Goal: Task Accomplishment & Management: Manage account settings

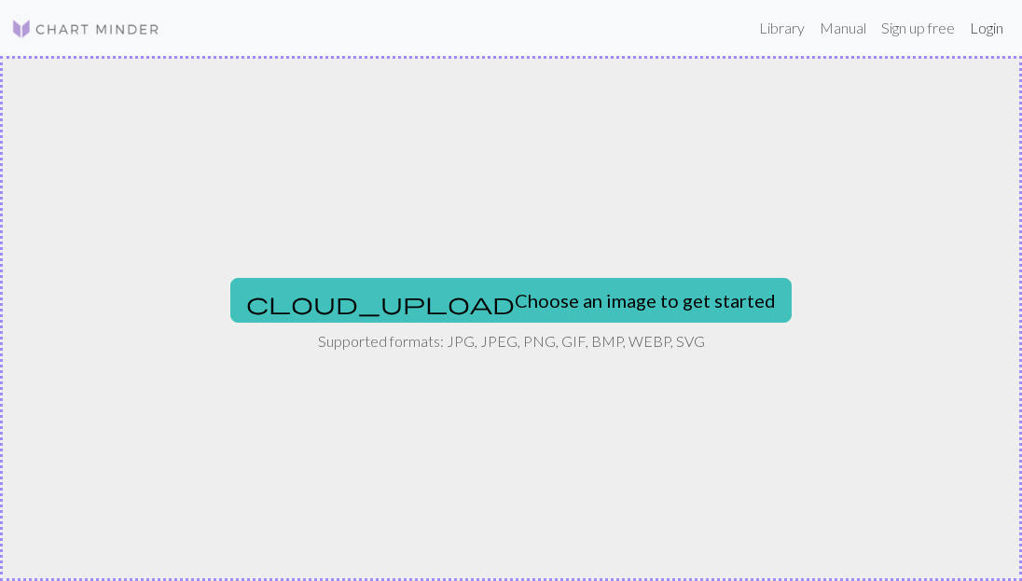
click at [965, 27] on link "Login" at bounding box center [986, 27] width 48 height 37
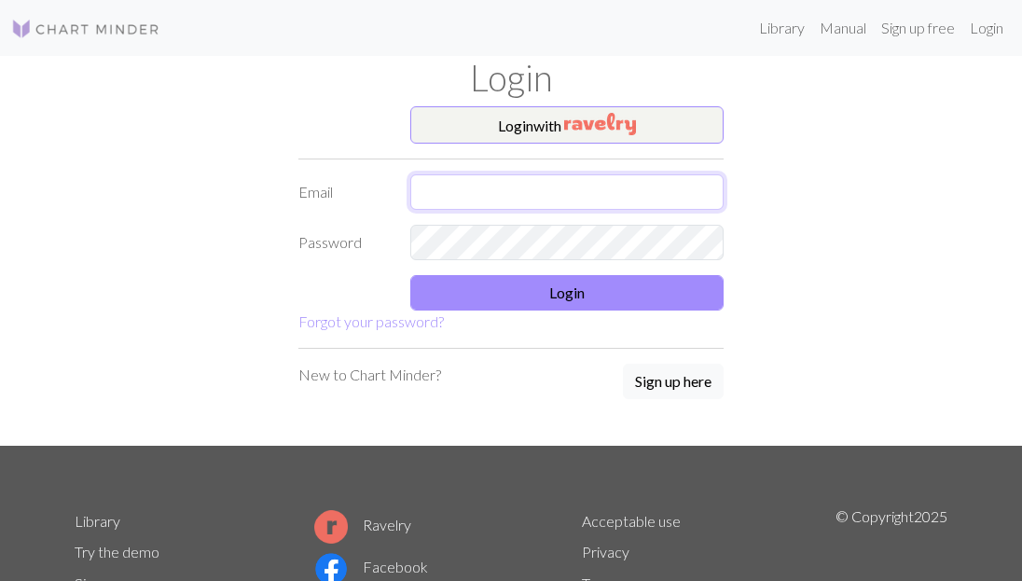
click at [478, 192] on input "text" at bounding box center [566, 191] width 313 height 35
type input "cassandradaviskc@gmail.com"
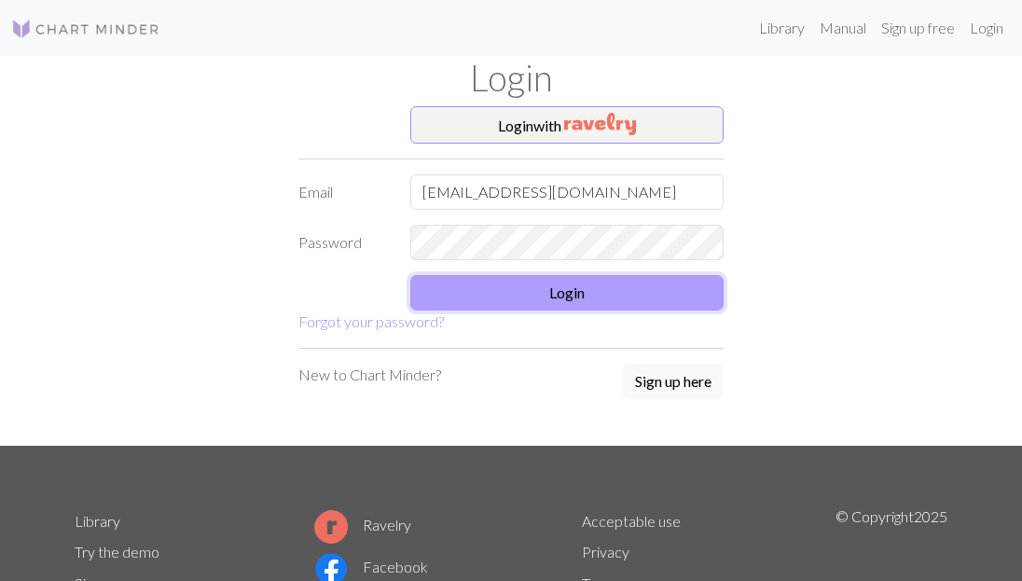
click at [550, 293] on button "Login" at bounding box center [566, 292] width 313 height 35
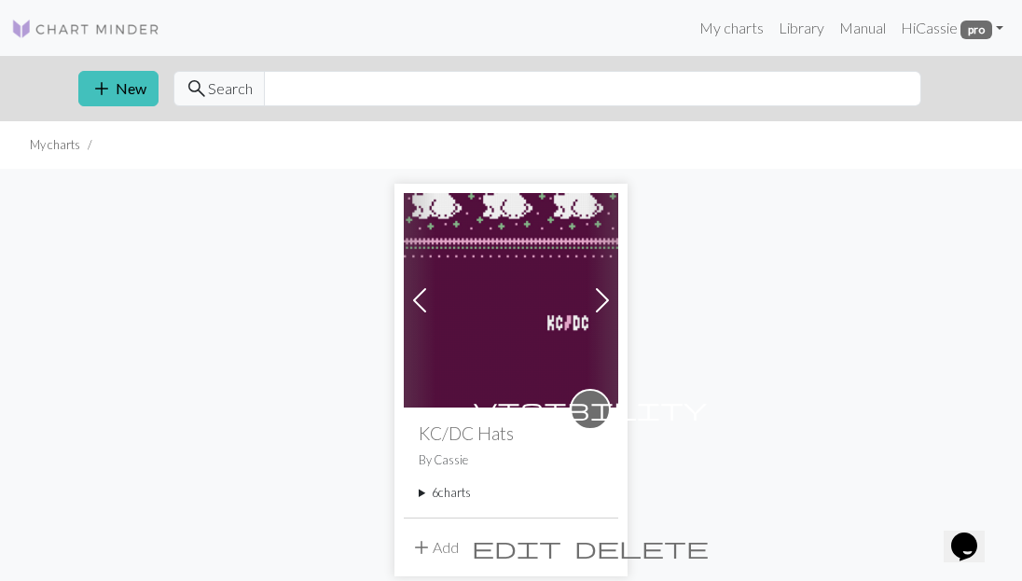
click at [422, 487] on summary "6 charts" at bounding box center [511, 493] width 185 height 18
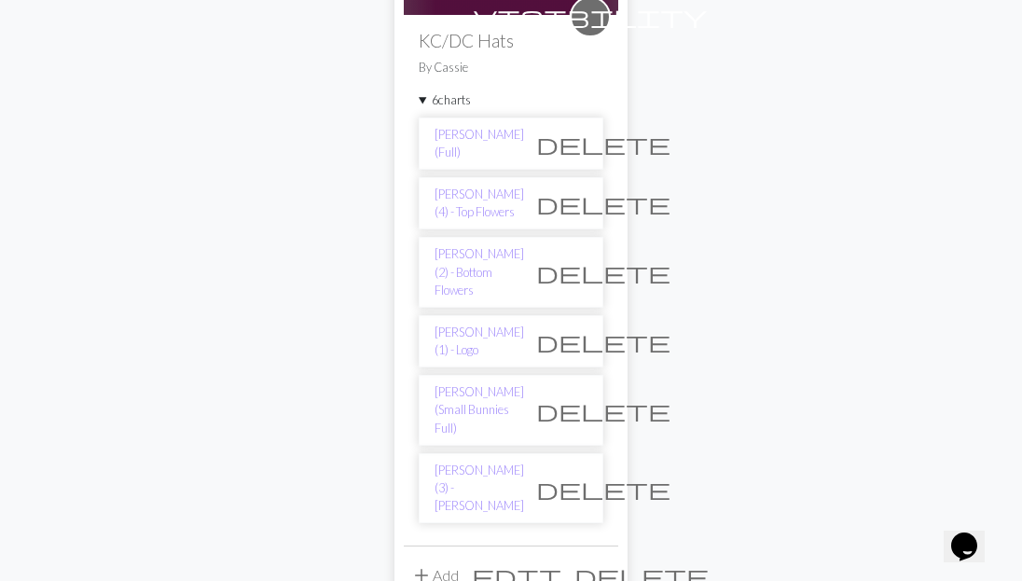
scroll to position [387, 0]
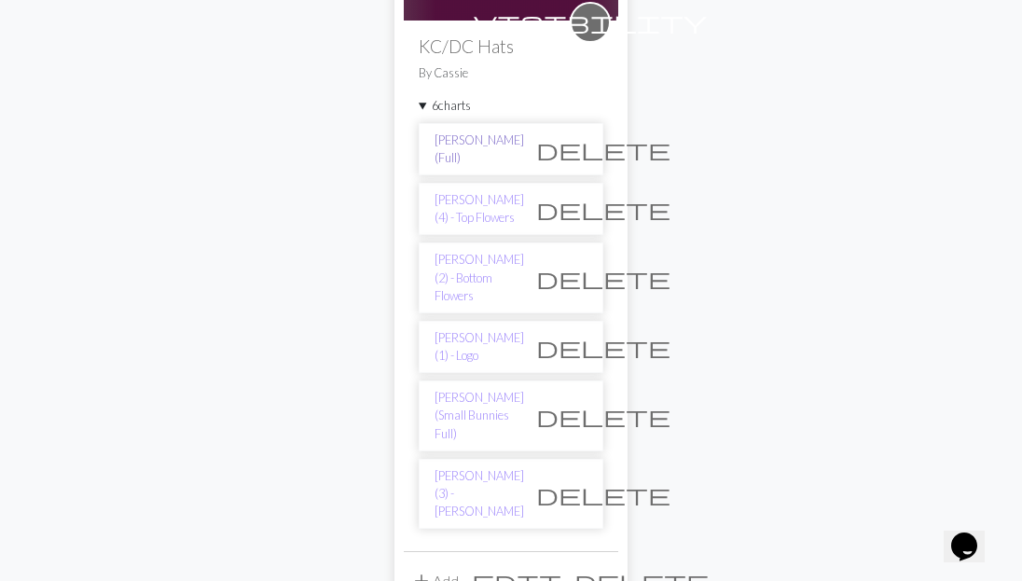
click at [466, 144] on link "[PERSON_NAME] (Full)" at bounding box center [480, 149] width 90 height 35
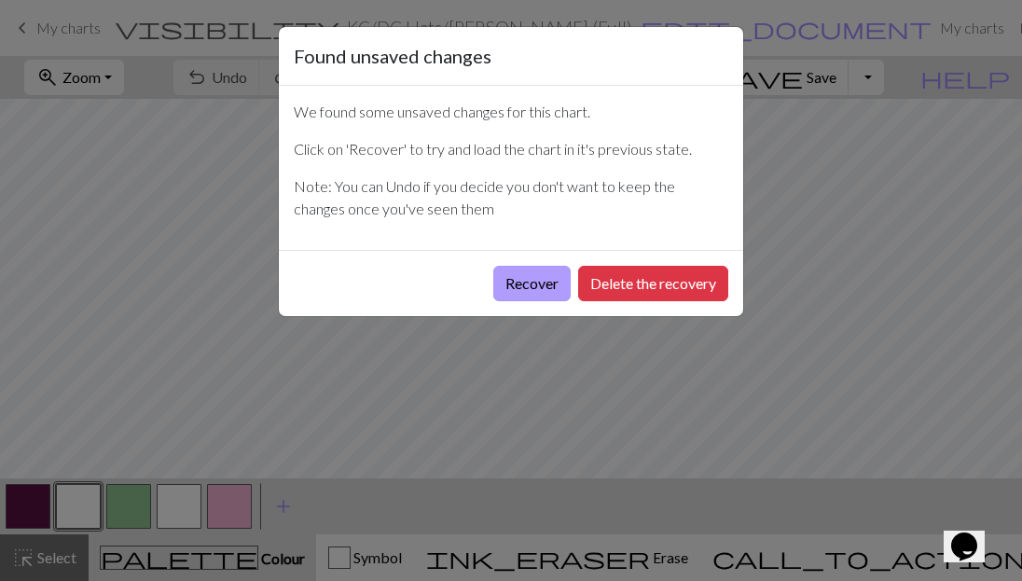
click at [505, 284] on button "Recover" at bounding box center [531, 283] width 77 height 35
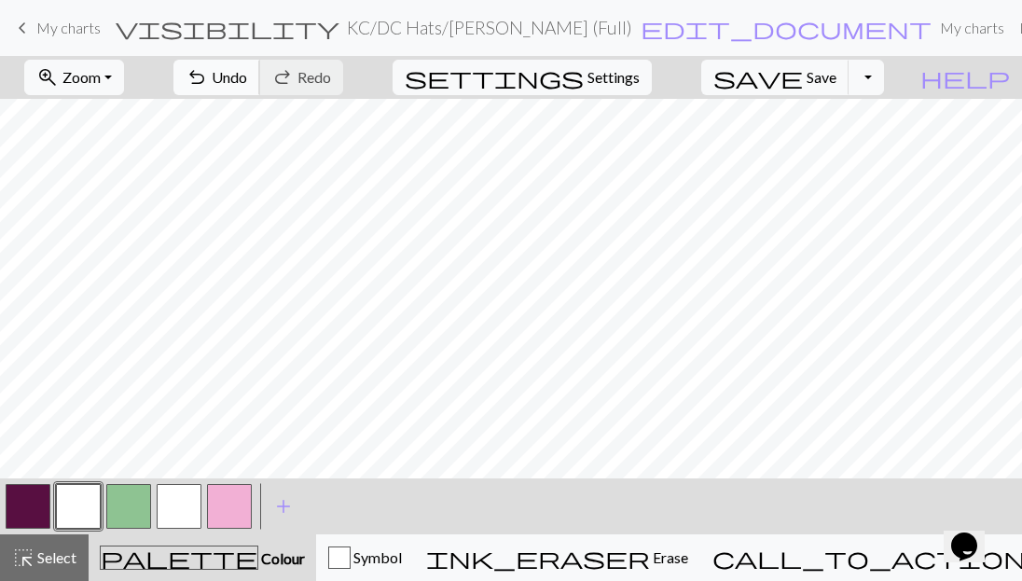
click at [208, 78] on span "undo" at bounding box center [197, 77] width 22 height 26
click at [331, 83] on span "Redo" at bounding box center [315, 77] width 34 height 18
click at [247, 76] on span "Undo" at bounding box center [229, 77] width 35 height 18
click at [803, 73] on span "save" at bounding box center [758, 77] width 90 height 26
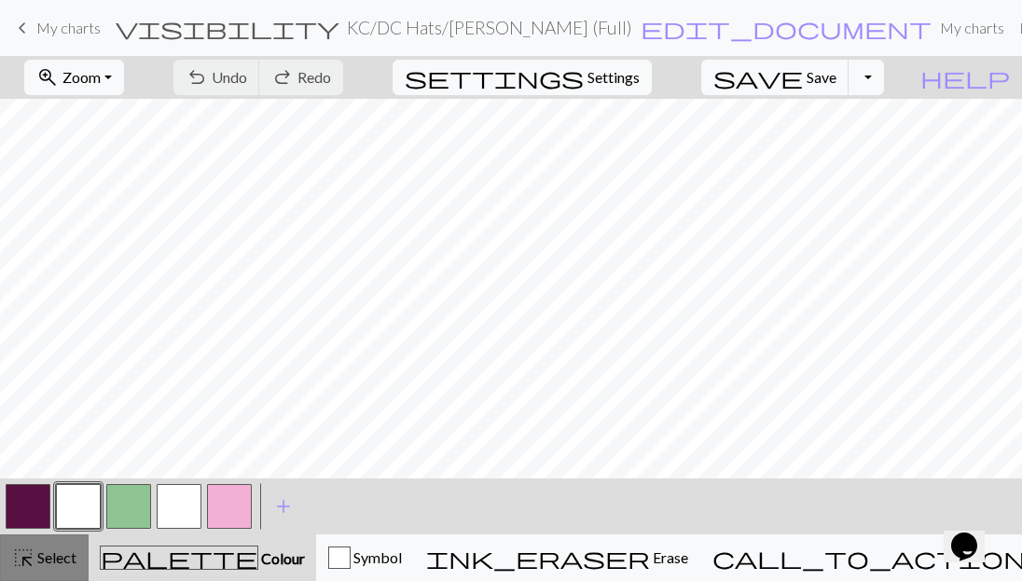
click at [32, 552] on span "highlight_alt" at bounding box center [23, 558] width 22 height 26
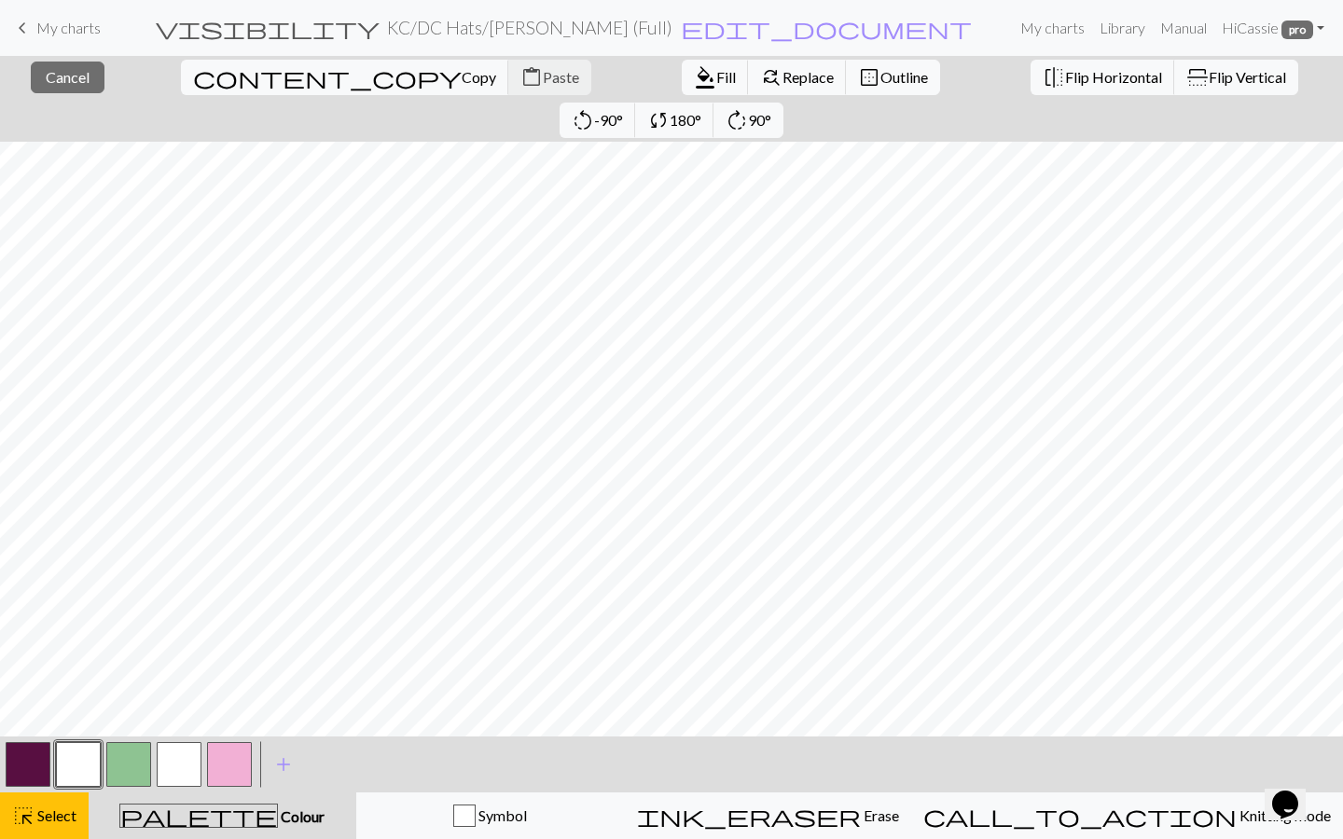
scroll to position [829, 0]
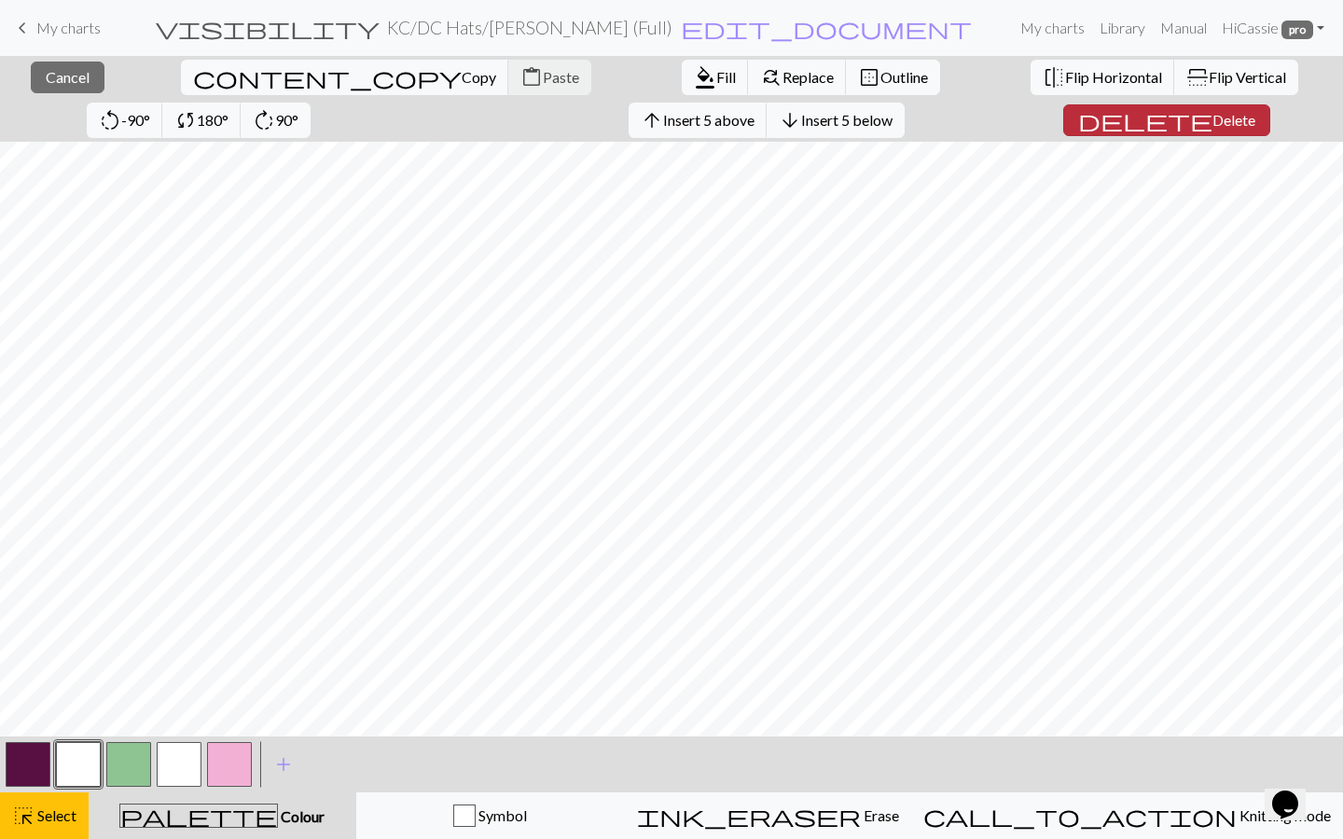
click at [1021, 125] on span "Delete" at bounding box center [1233, 120] width 43 height 18
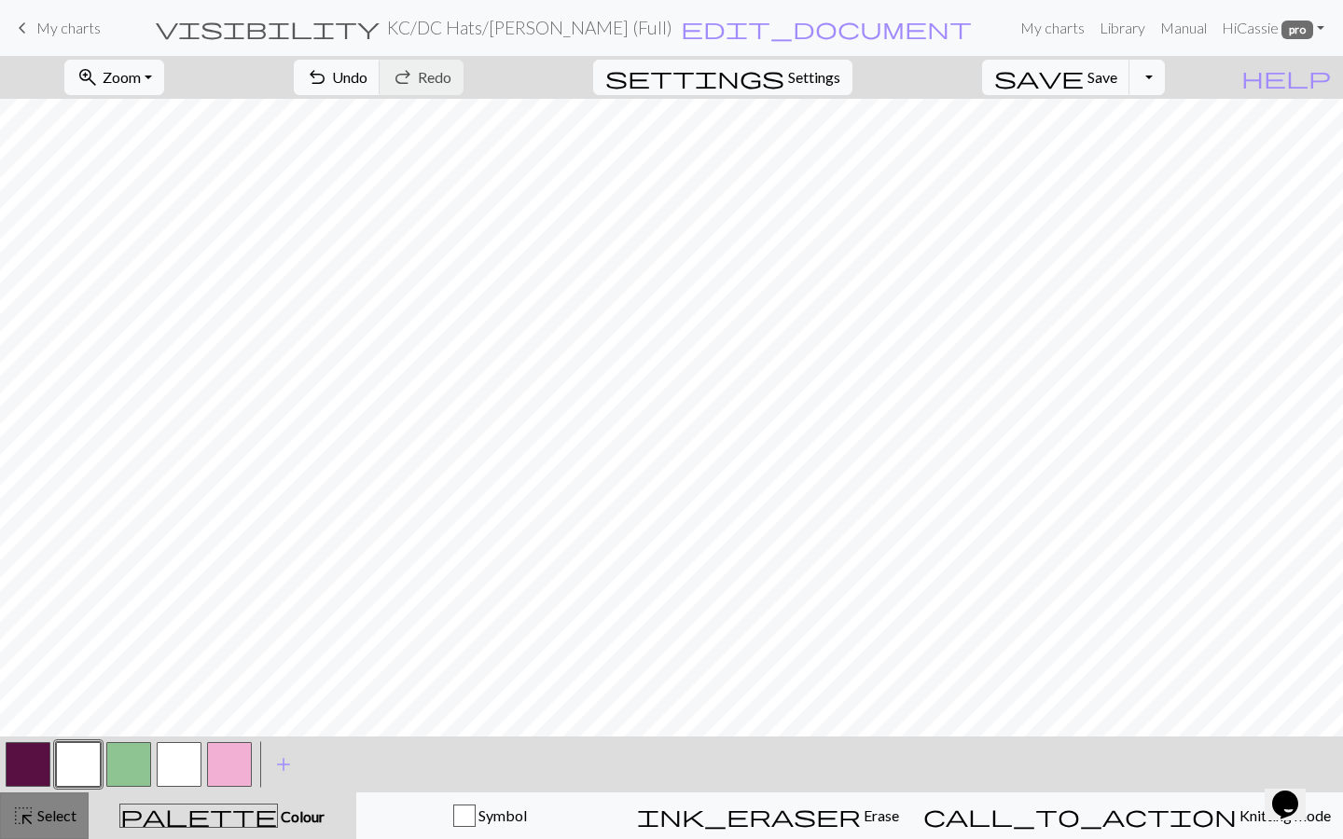
click at [28, 580] on span "highlight_alt" at bounding box center [23, 816] width 22 height 26
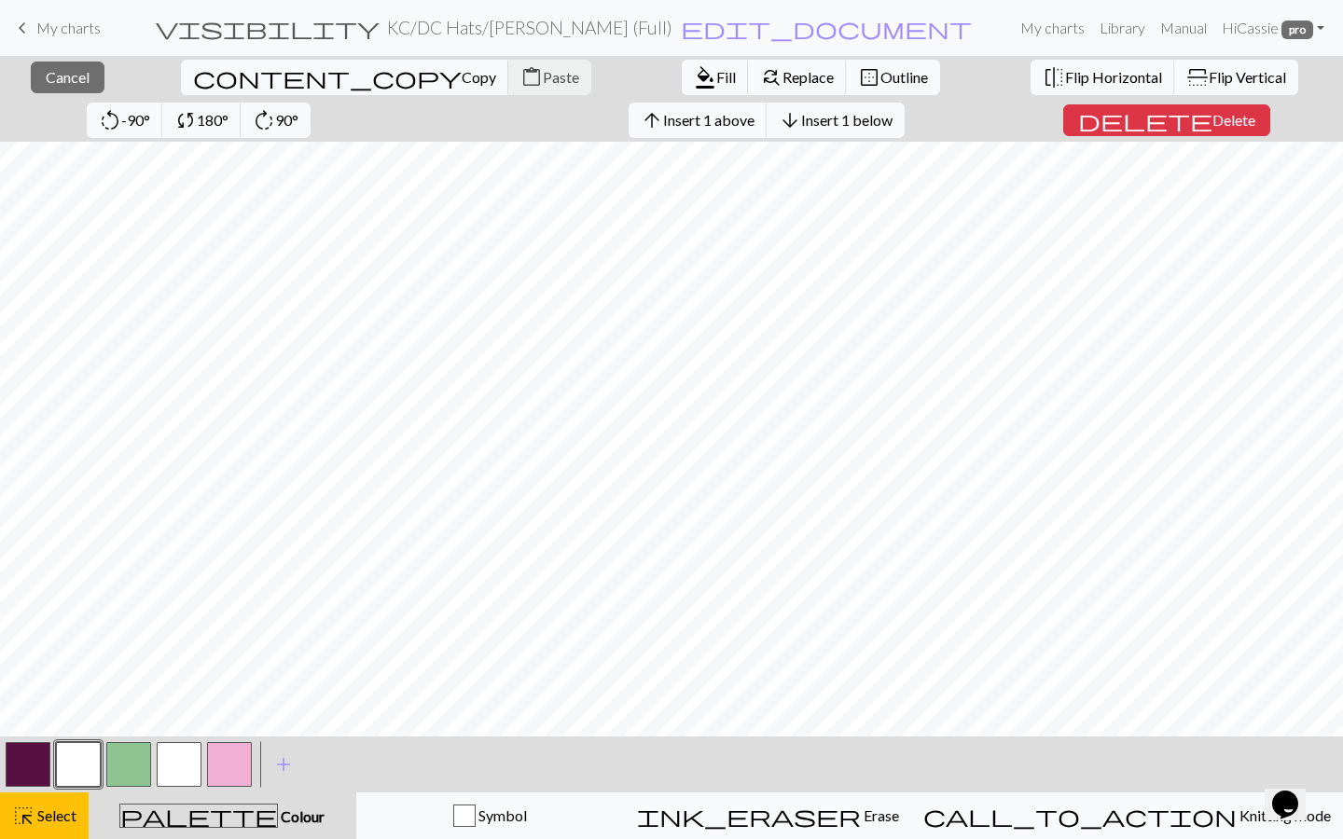
click at [21, 580] on button "button" at bounding box center [28, 764] width 45 height 45
click at [694, 74] on span "format_color_fill" at bounding box center [705, 77] width 22 height 26
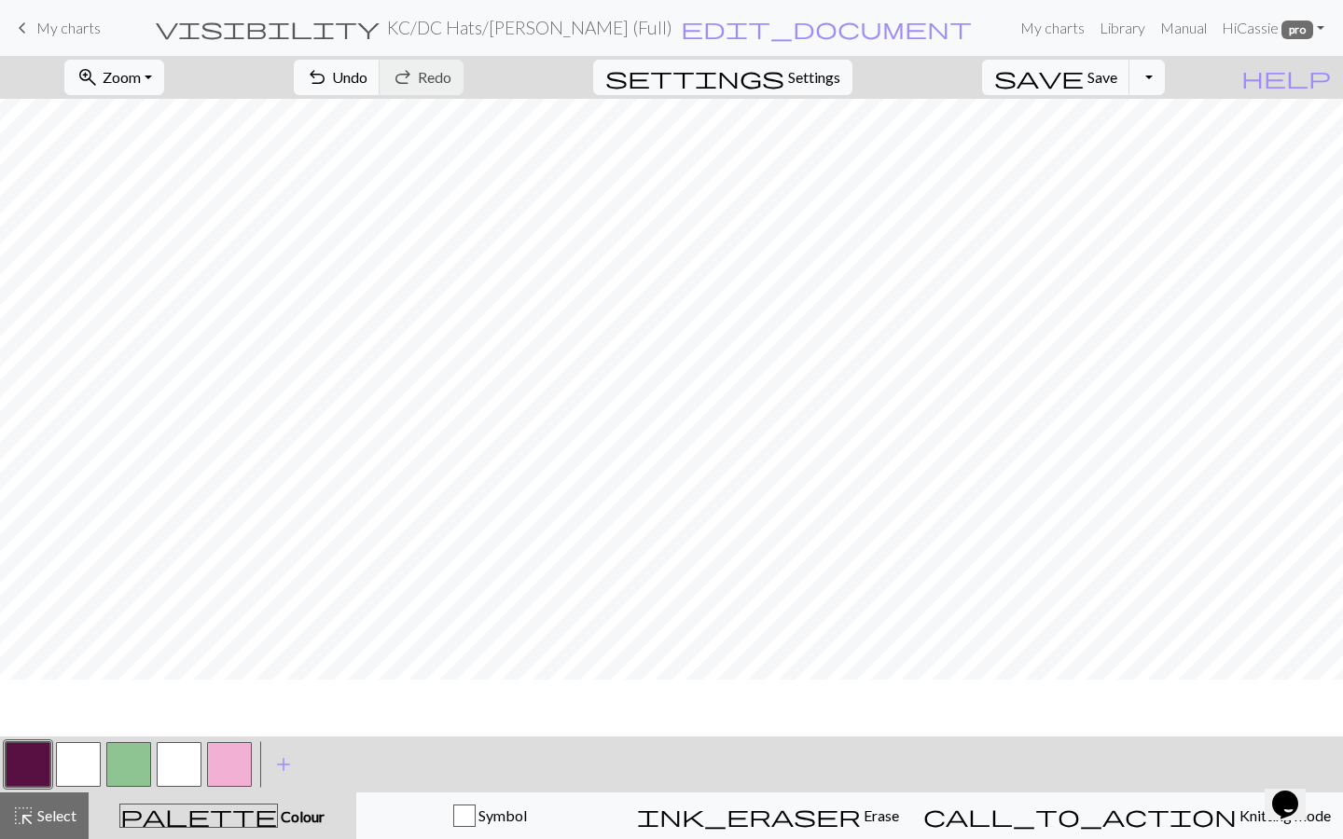
scroll to position [772, 0]
click at [14, 580] on button "highlight_alt Select Select" at bounding box center [44, 816] width 89 height 47
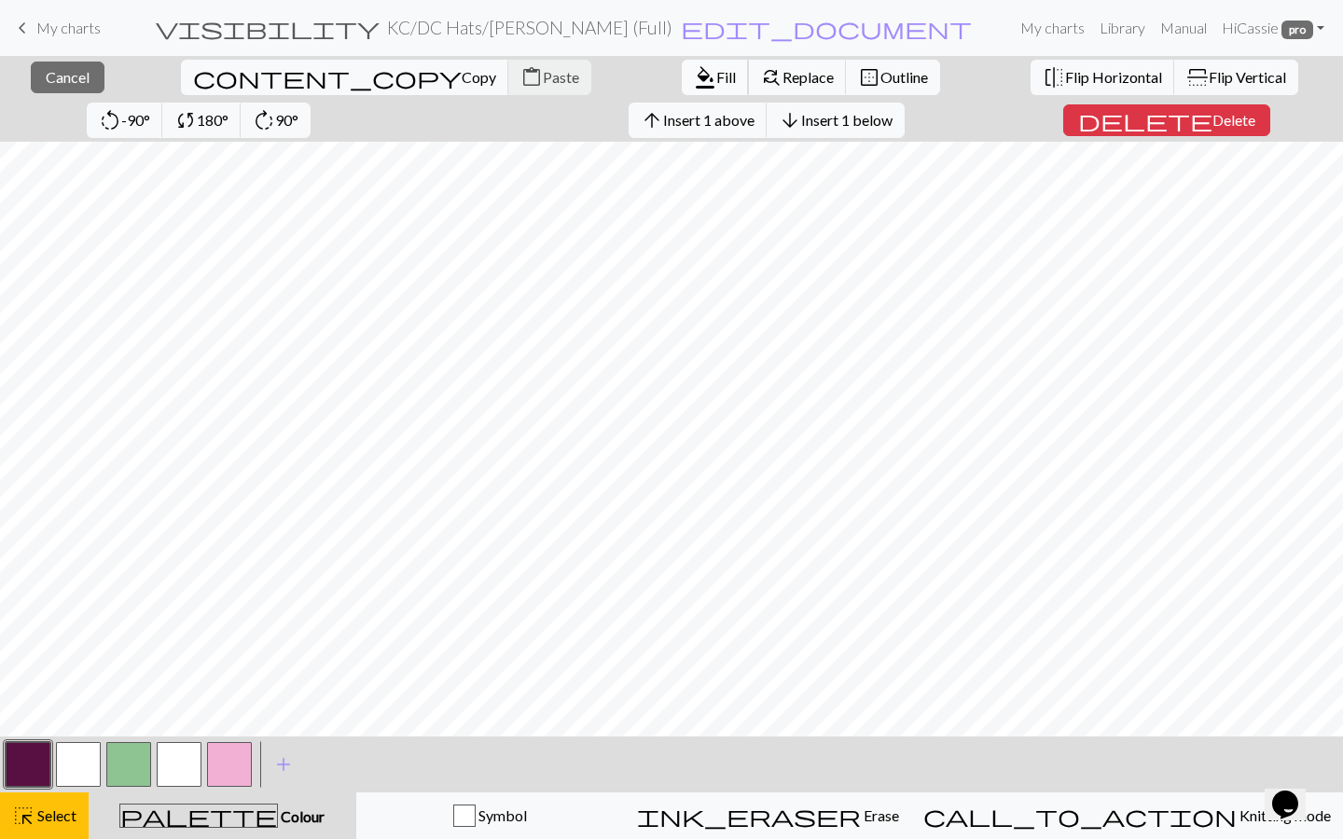
click at [716, 76] on span "Fill" at bounding box center [726, 77] width 20 height 18
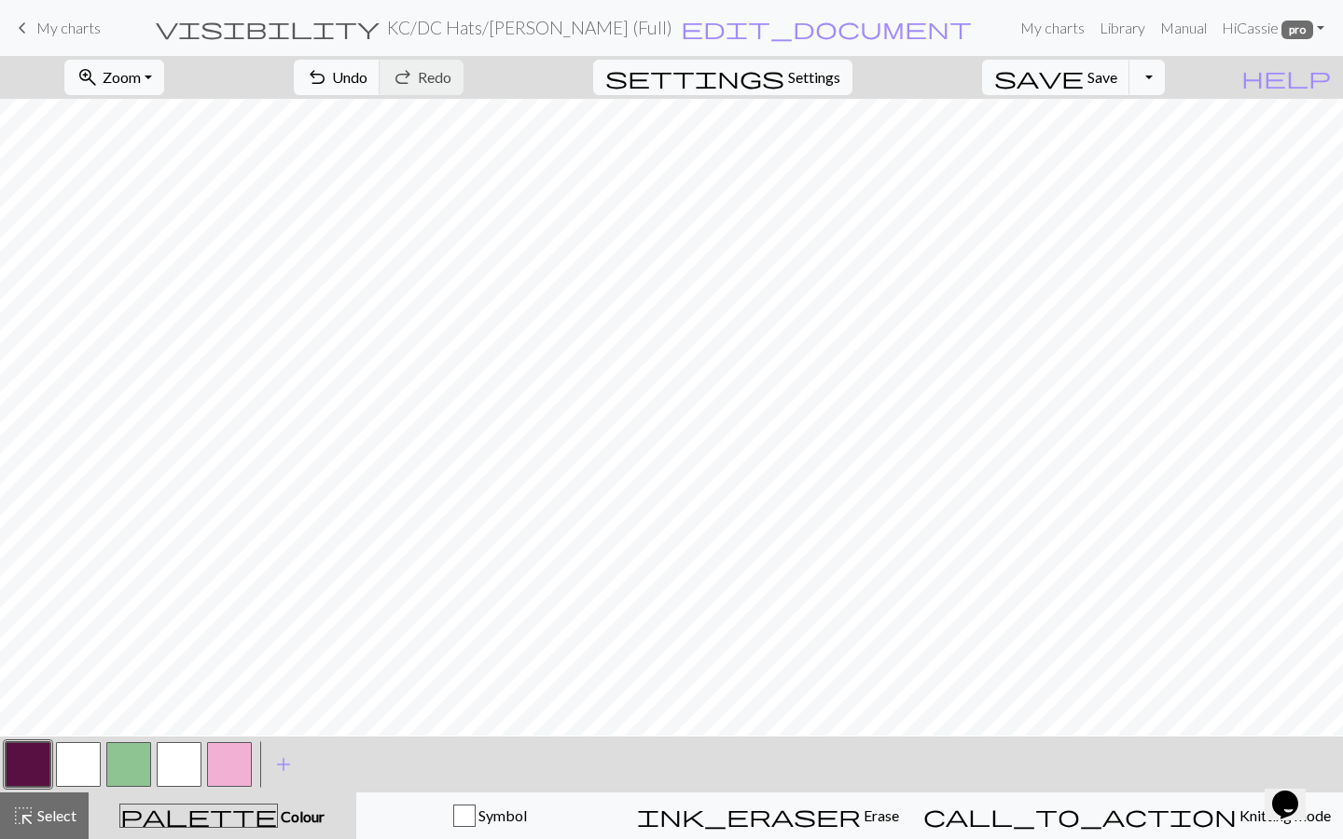
scroll to position [0, 0]
click at [44, 580] on span "Select" at bounding box center [56, 816] width 42 height 18
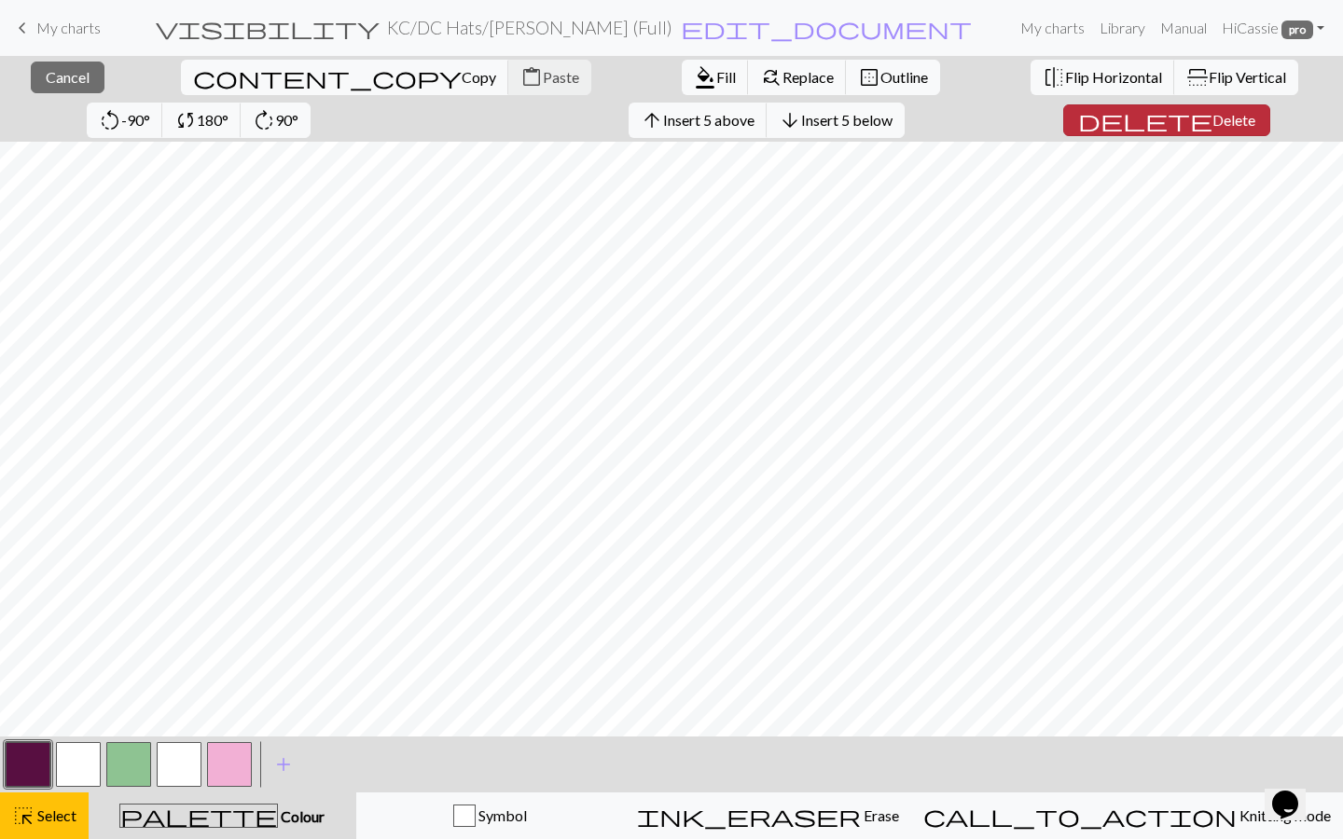
click at [1021, 119] on span "Delete" at bounding box center [1233, 120] width 43 height 18
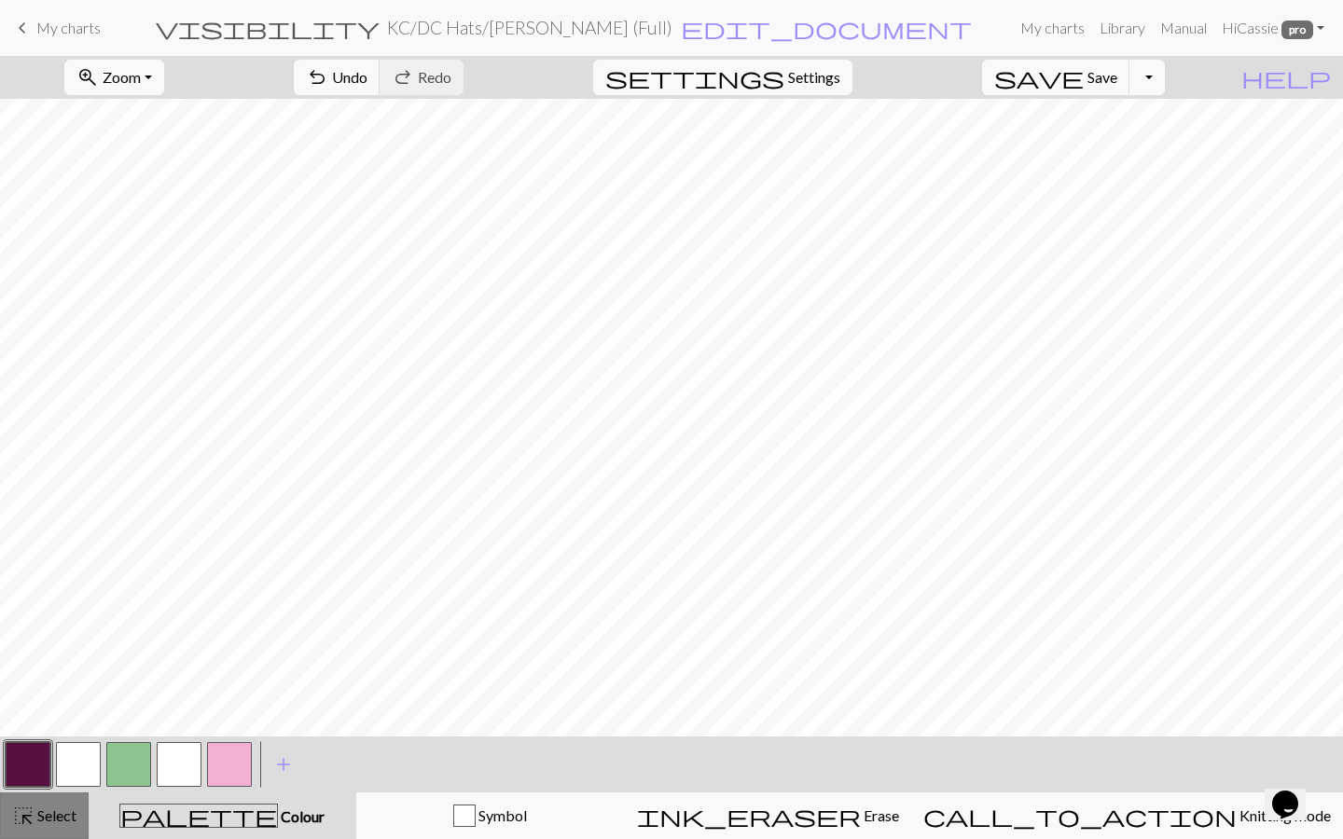
click at [10, 580] on button "highlight_alt Select Select" at bounding box center [44, 816] width 89 height 47
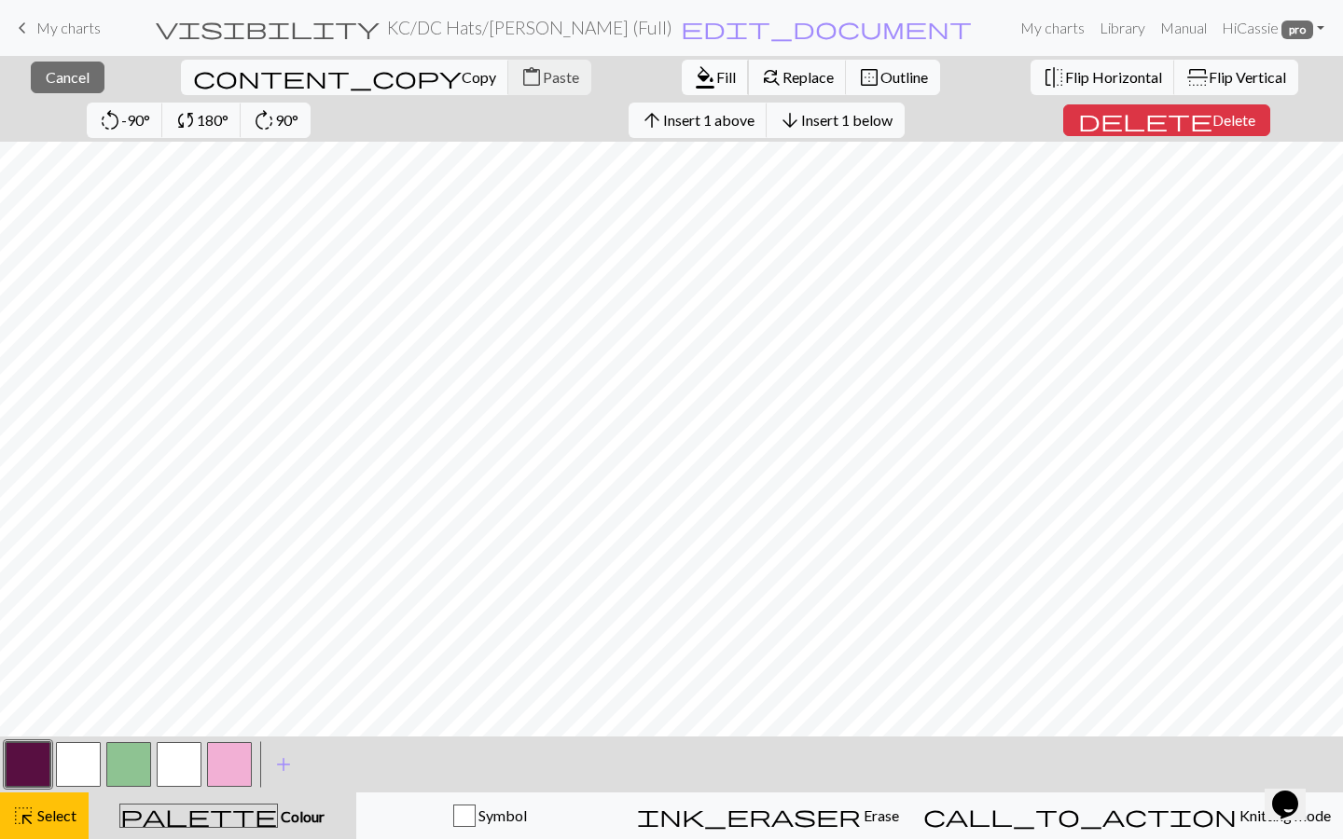
click at [716, 76] on span "Fill" at bounding box center [726, 77] width 20 height 18
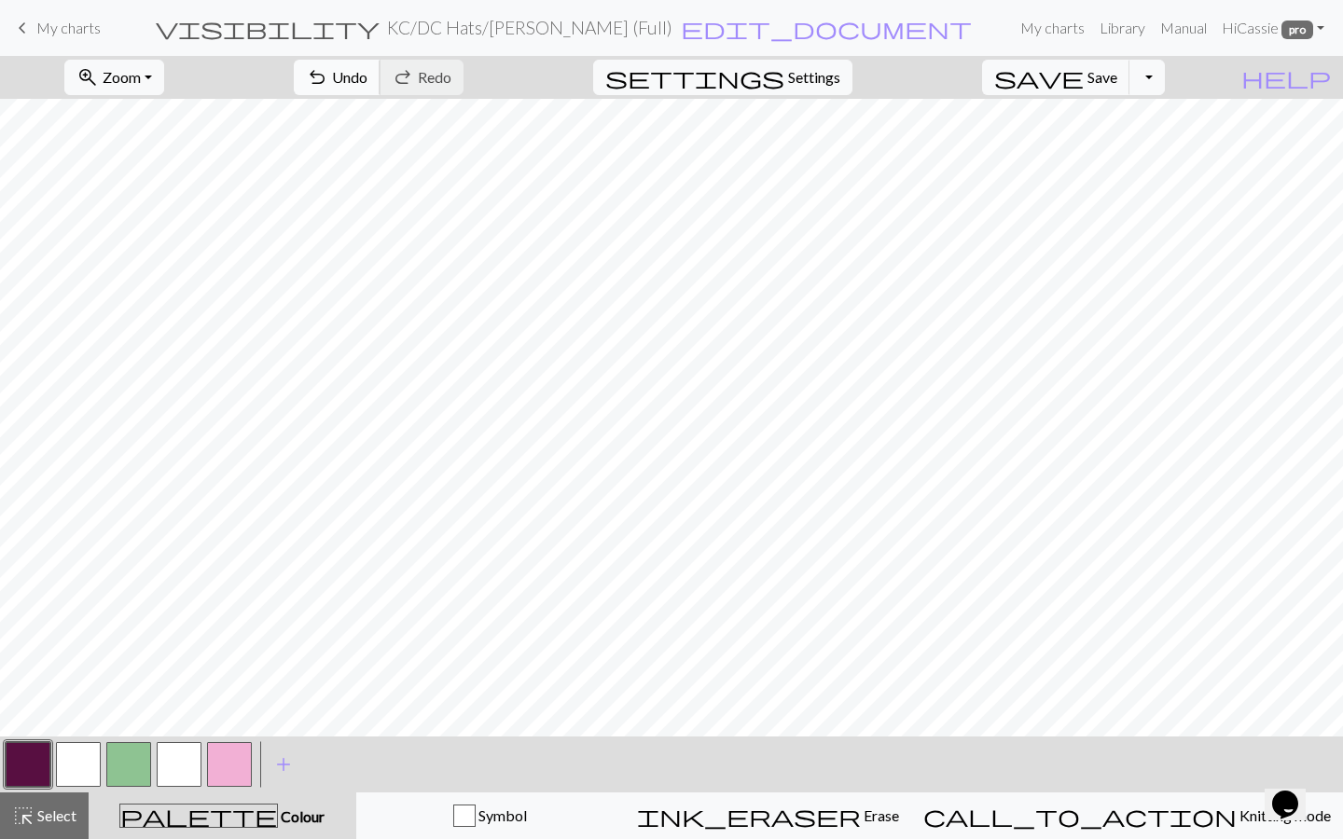
scroll to position [12, 0]
click at [225, 580] on button "button" at bounding box center [229, 764] width 45 height 45
click at [367, 70] on span "Undo" at bounding box center [349, 77] width 35 height 18
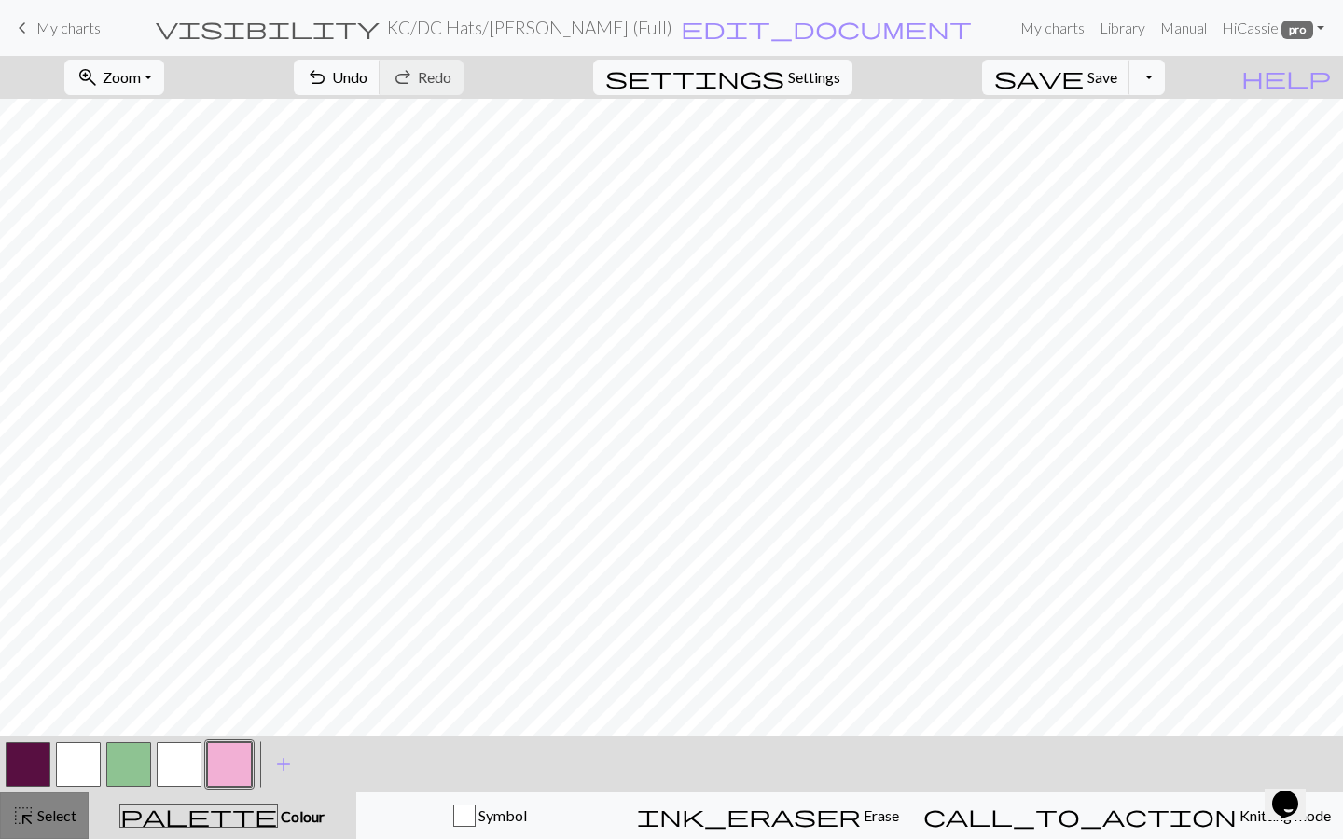
click at [48, 580] on div "highlight_alt Select Select" at bounding box center [44, 816] width 64 height 22
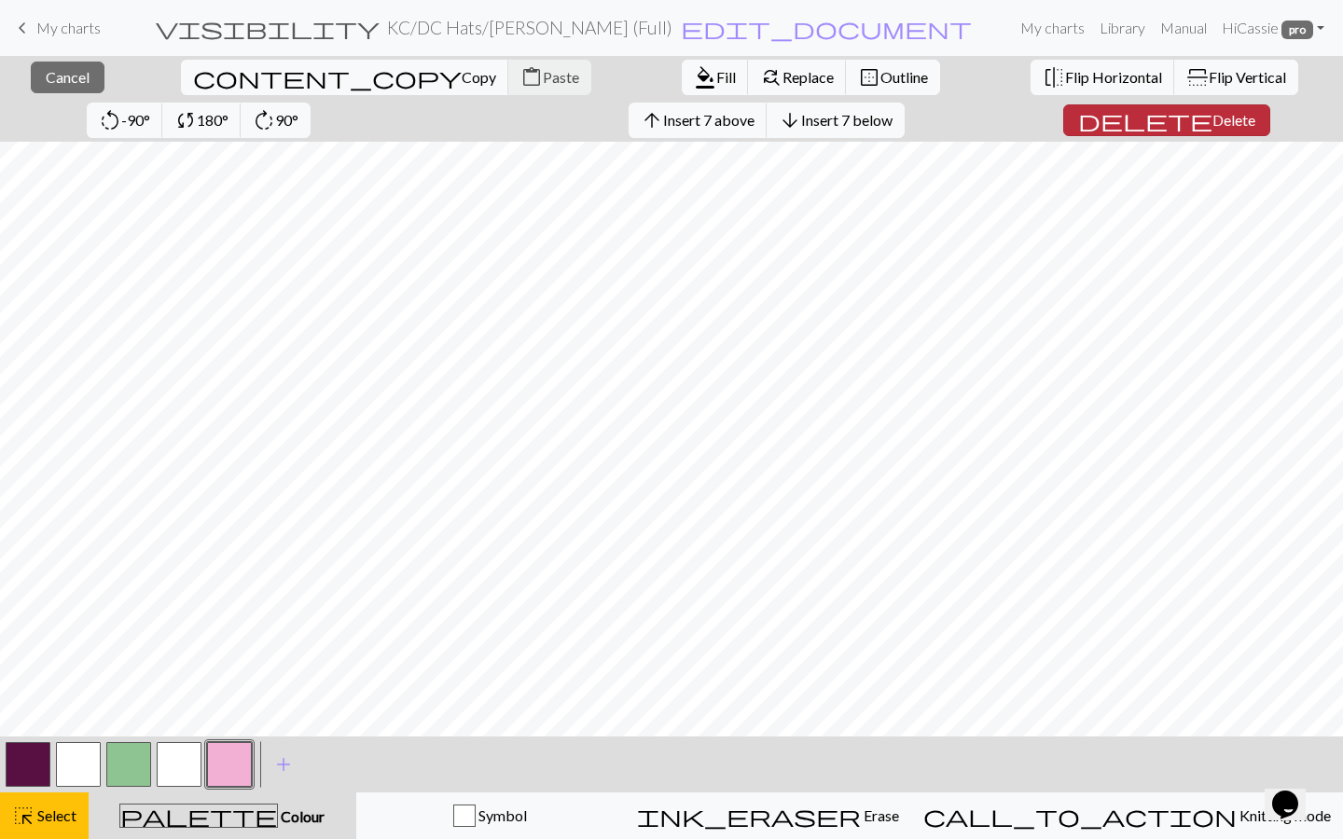
click at [1021, 119] on span "Delete" at bounding box center [1233, 120] width 43 height 18
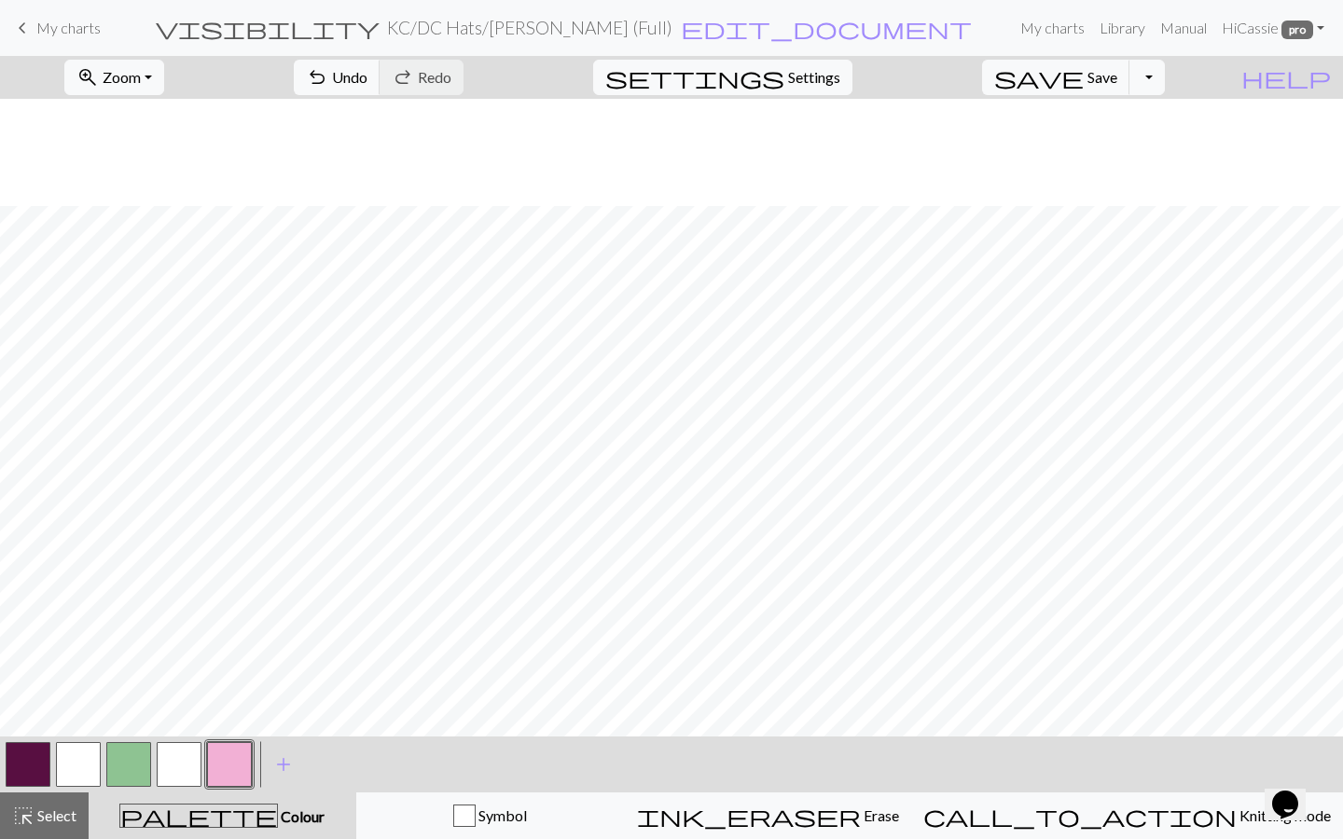
scroll to position [1209, 1298]
click at [35, 580] on span "Select" at bounding box center [56, 816] width 42 height 18
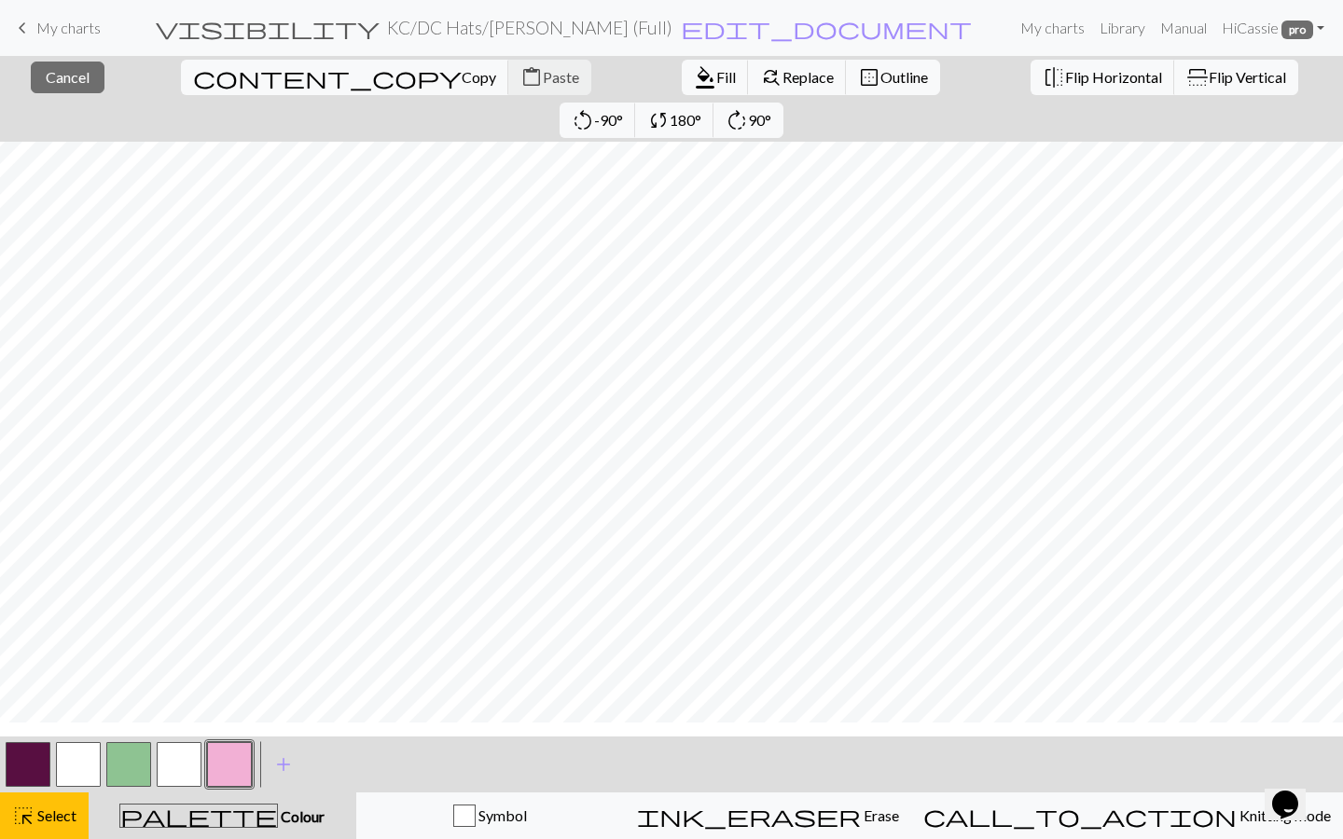
scroll to position [762, 1298]
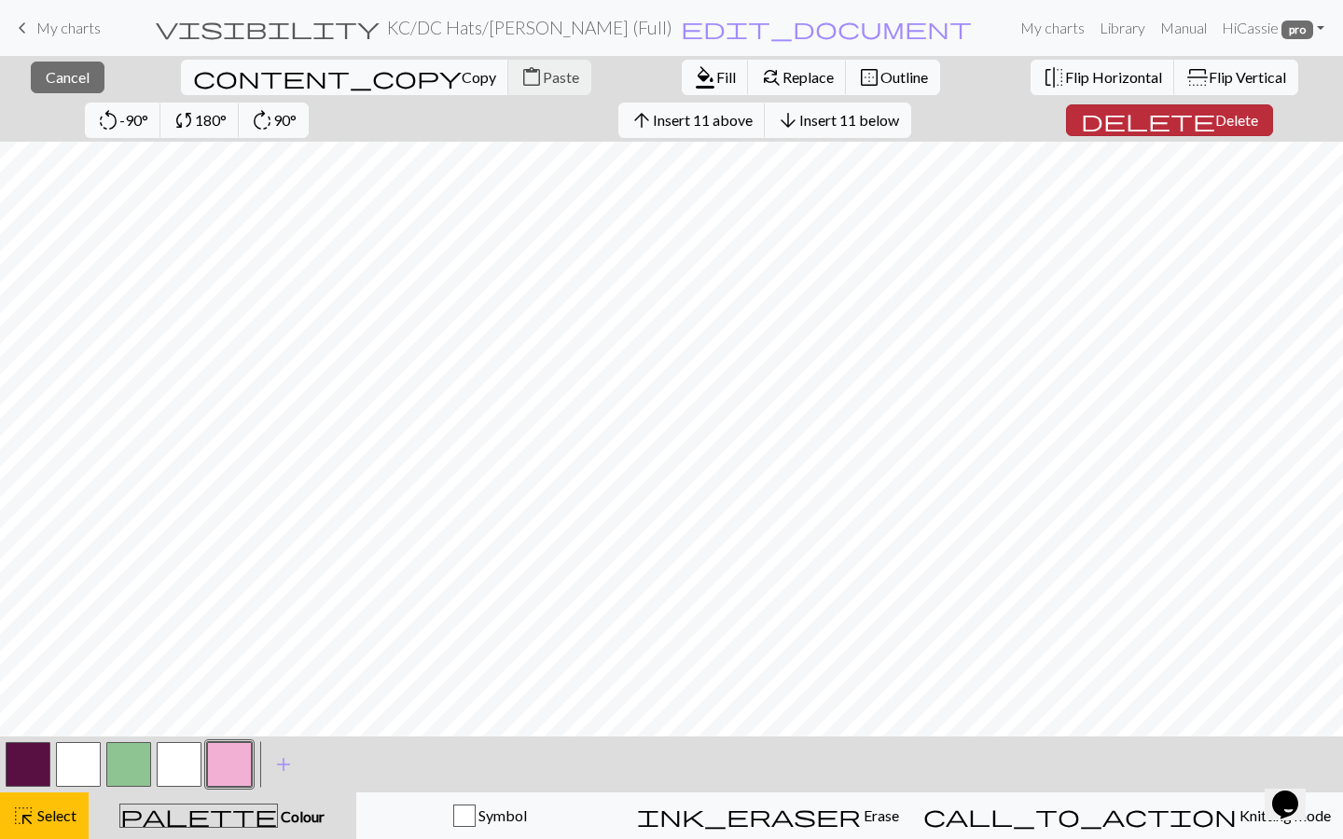
click at [1021, 130] on span "delete" at bounding box center [1148, 120] width 134 height 26
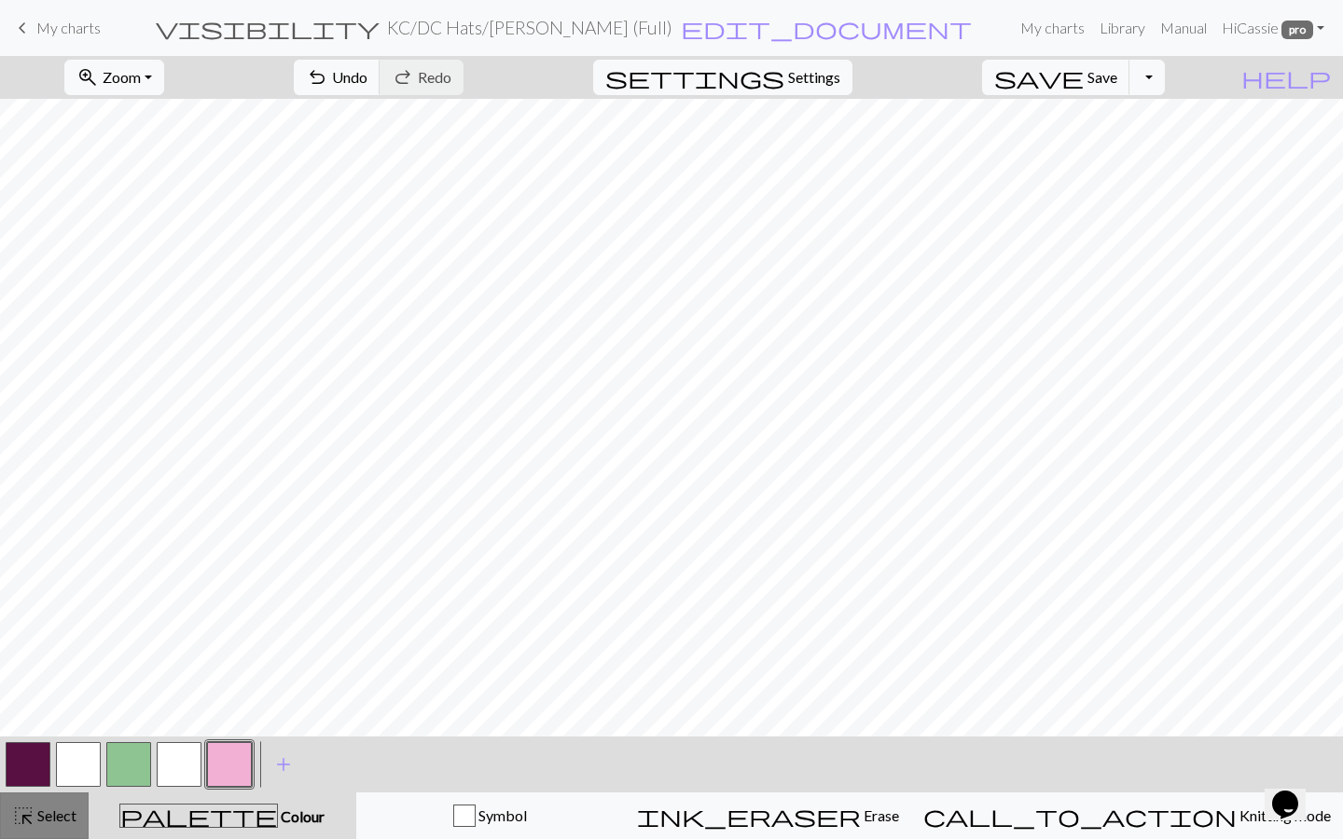
click at [36, 580] on button "highlight_alt Select Select" at bounding box center [44, 816] width 89 height 47
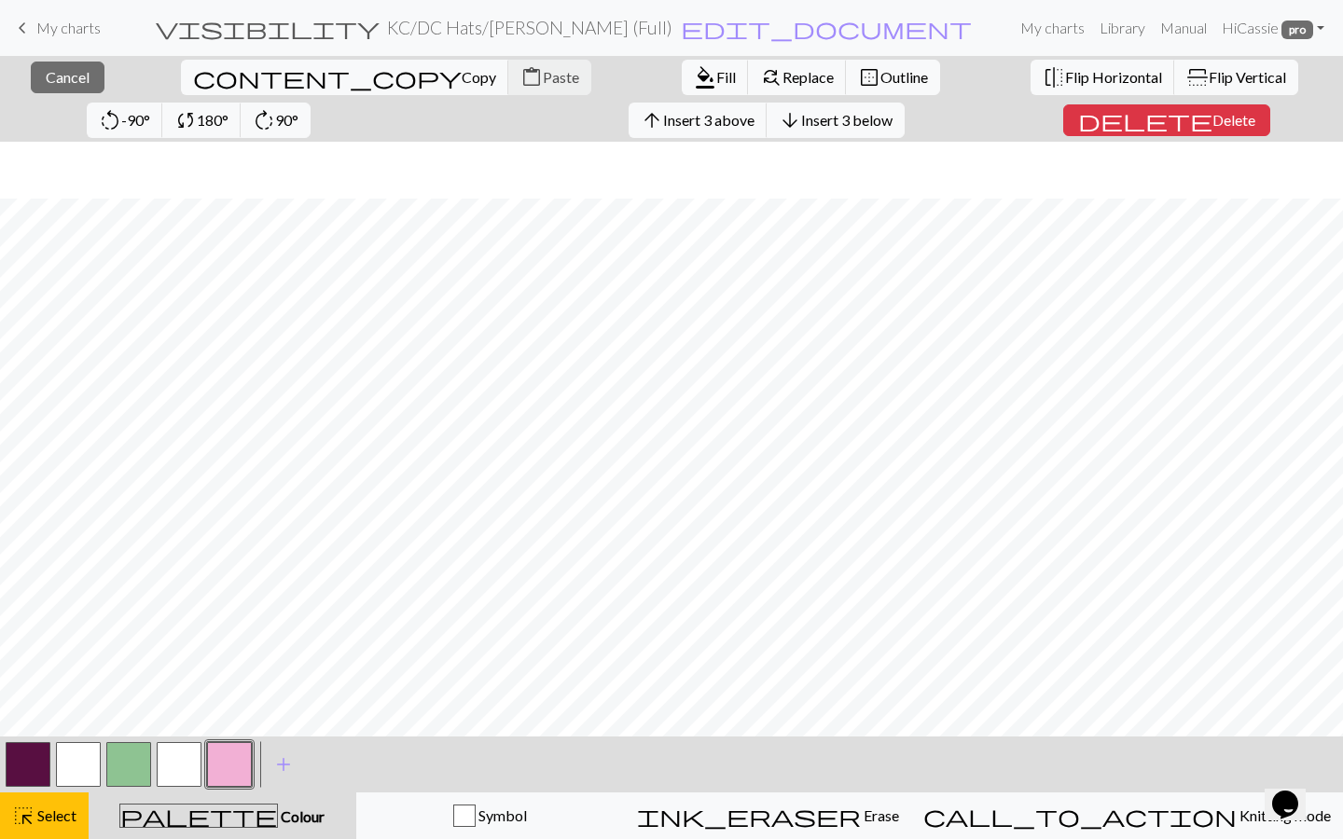
scroll to position [2287, 1298]
click at [1021, 124] on span "Delete" at bounding box center [1236, 120] width 43 height 18
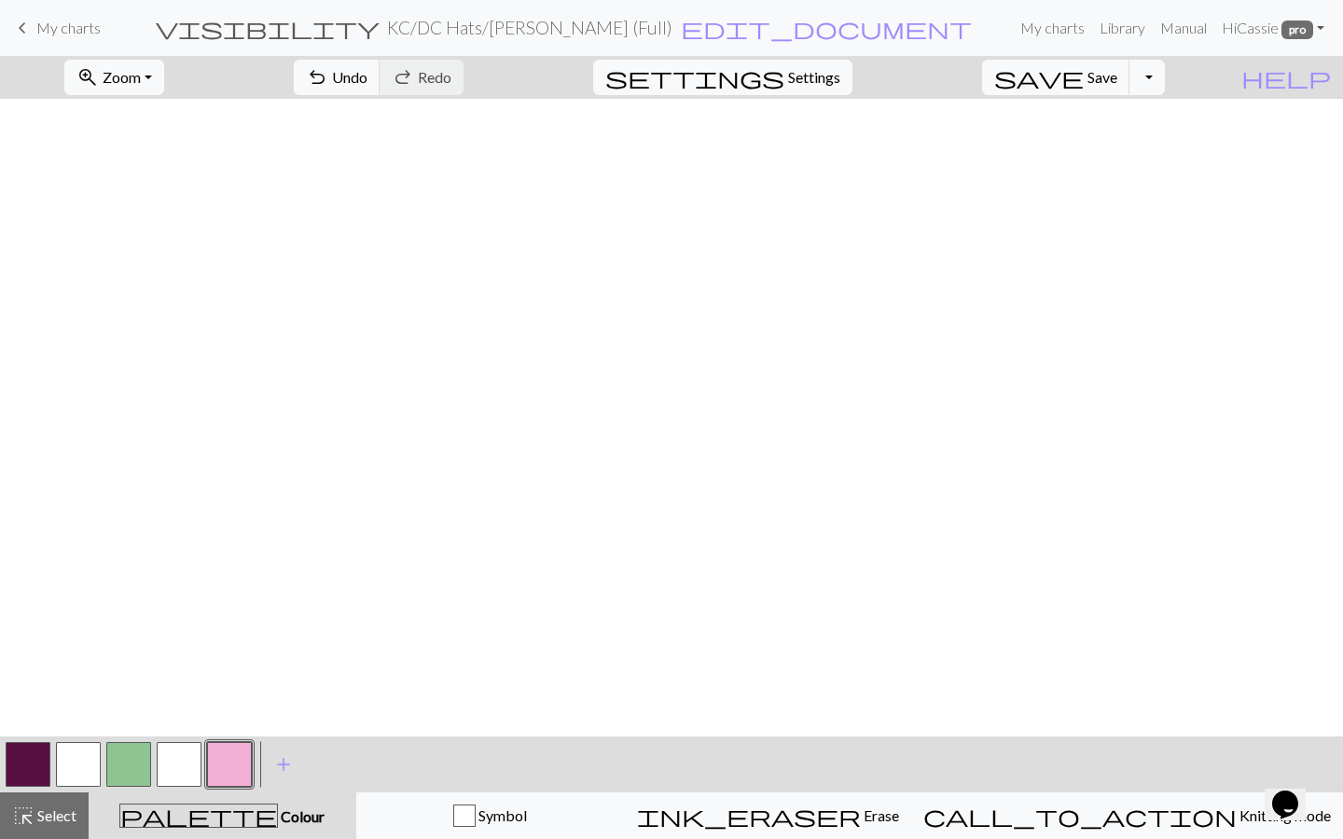
scroll to position [0, 1298]
click at [47, 580] on span "Select" at bounding box center [56, 816] width 42 height 18
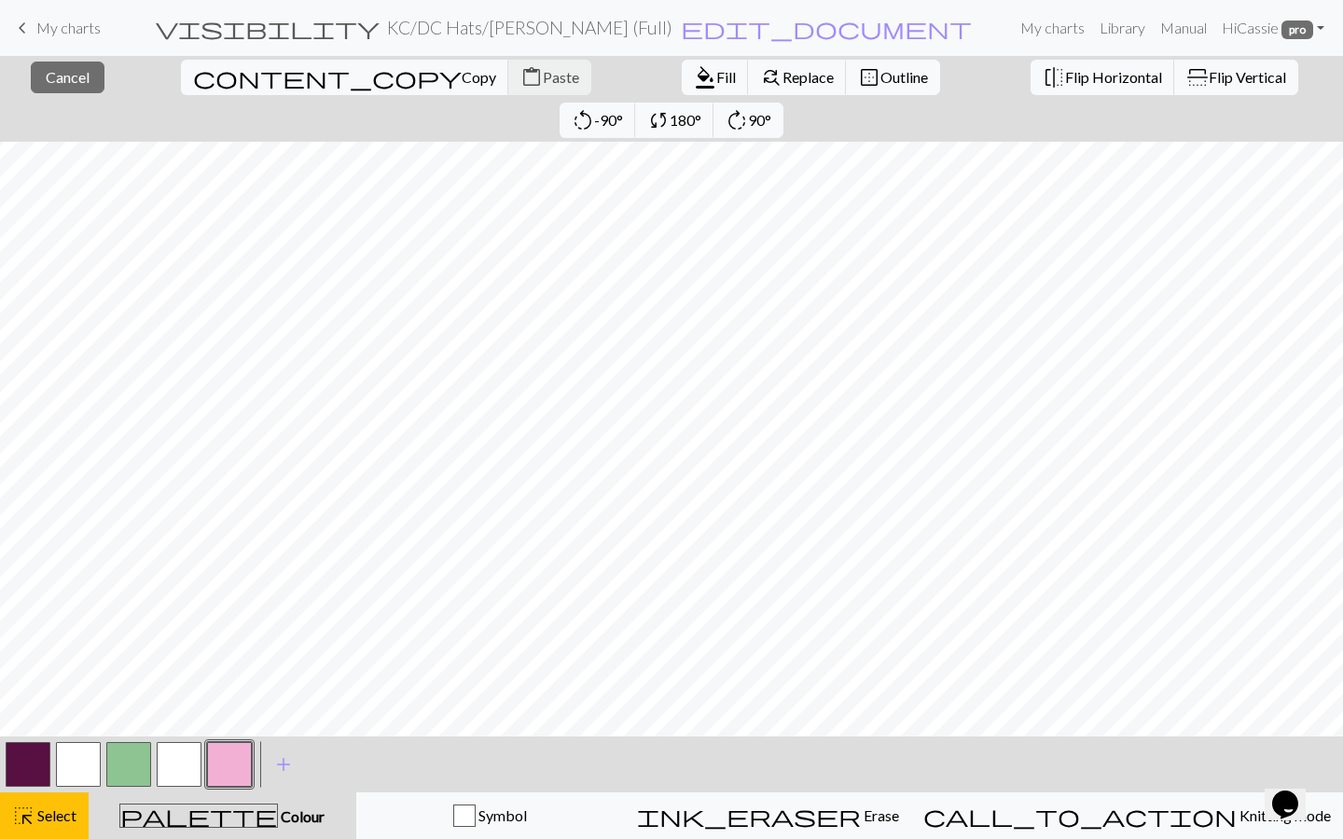
scroll to position [1012, 1298]
click at [80, 92] on button "close Cancel" at bounding box center [68, 78] width 74 height 32
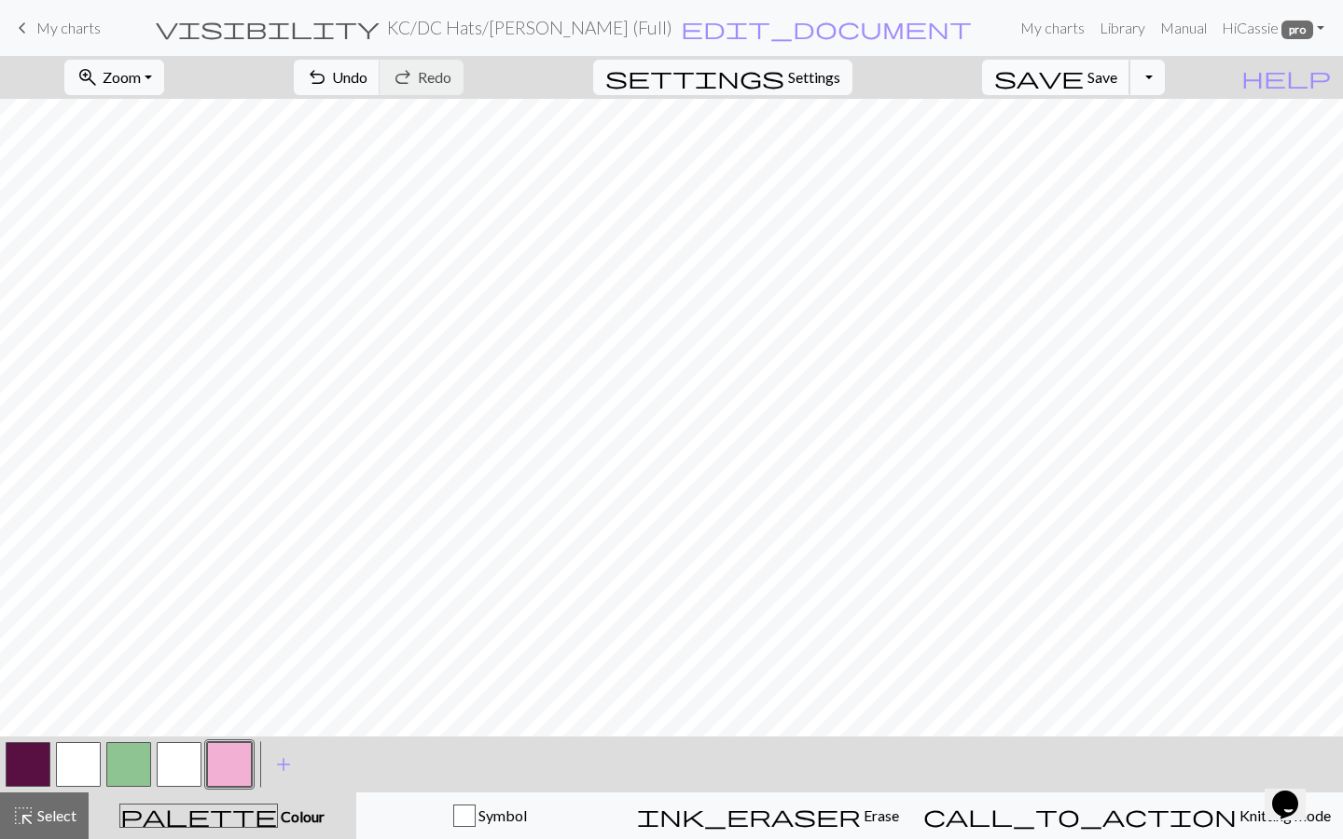
click at [1021, 80] on span "save" at bounding box center [1039, 77] width 90 height 26
click at [1021, 90] on button "Toggle Dropdown" at bounding box center [1146, 77] width 35 height 35
click at [1021, 145] on button "save_alt Download" at bounding box center [1010, 148] width 308 height 30
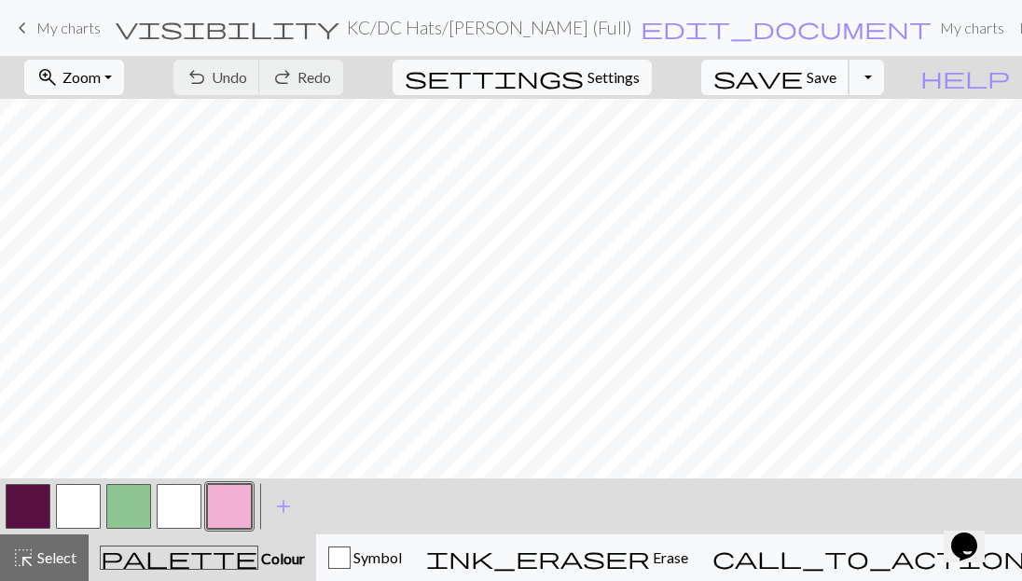
click at [837, 80] on span "Save" at bounding box center [822, 77] width 30 height 18
click at [884, 80] on button "Toggle Dropdown" at bounding box center [866, 77] width 35 height 35
click at [846, 119] on button "file_copy Save a copy" at bounding box center [729, 119] width 308 height 30
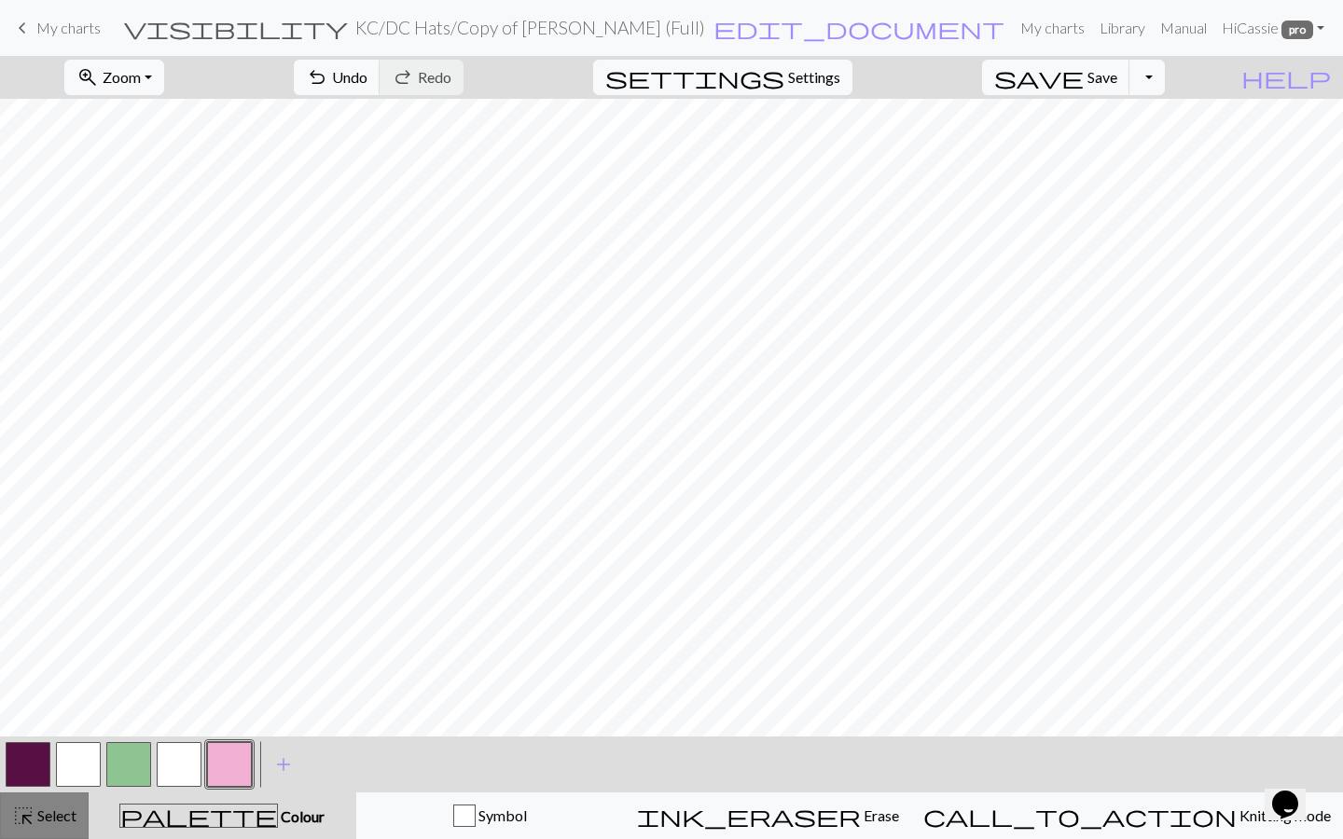
click at [31, 580] on span "highlight_alt" at bounding box center [23, 816] width 22 height 26
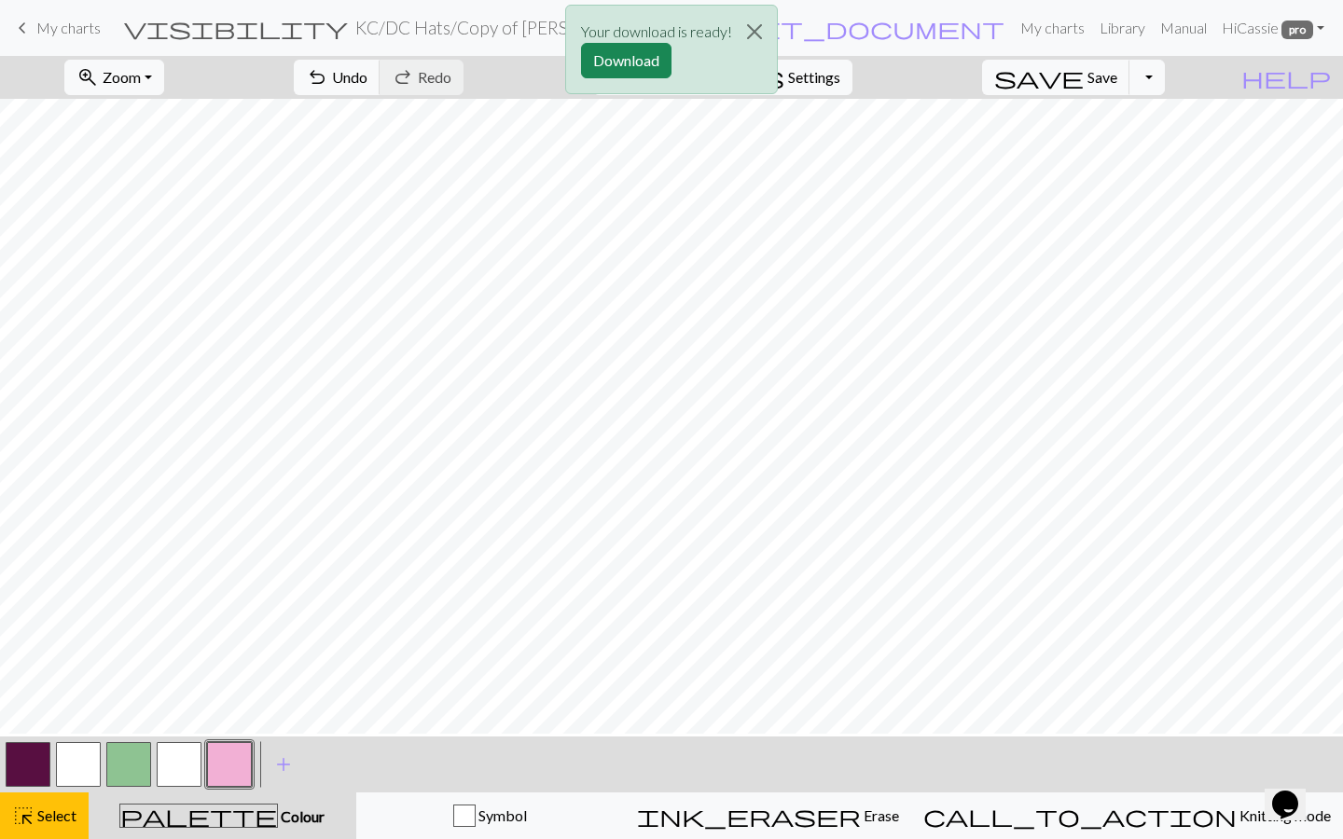
scroll to position [976, 1297]
click at [626, 63] on button "Download" at bounding box center [626, 60] width 90 height 35
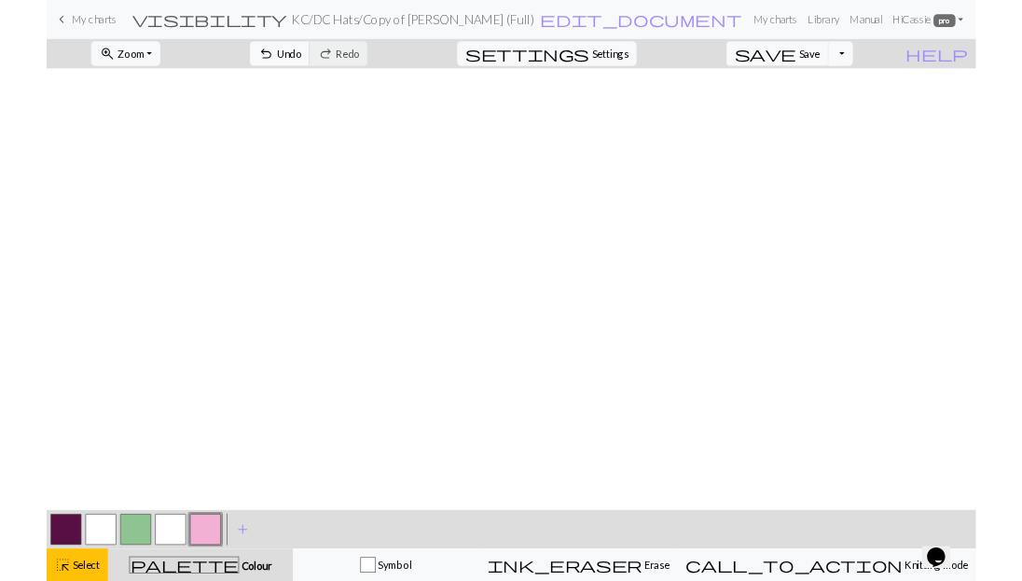
scroll to position [0, 1297]
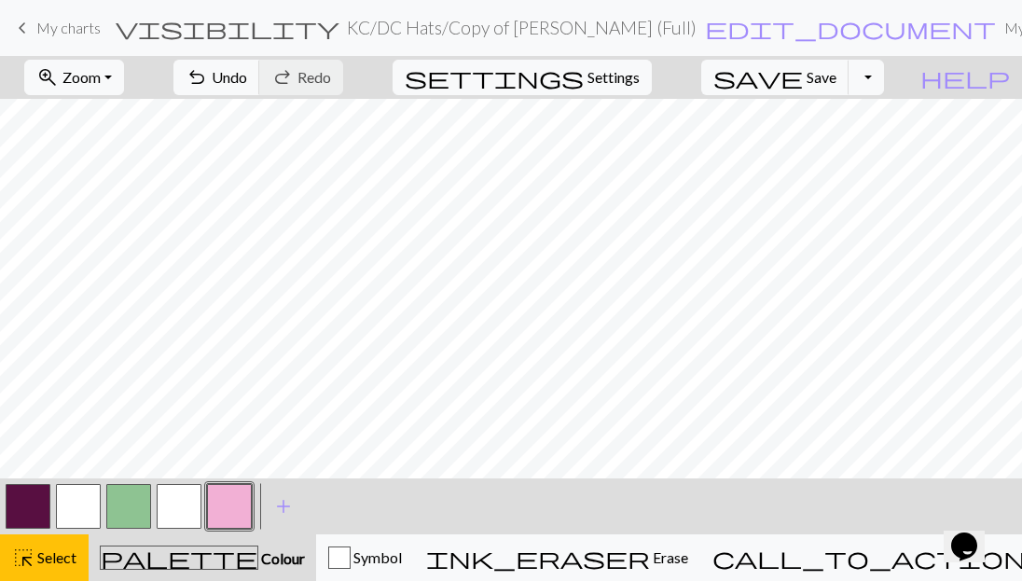
click at [44, 31] on span "My charts" at bounding box center [68, 28] width 64 height 18
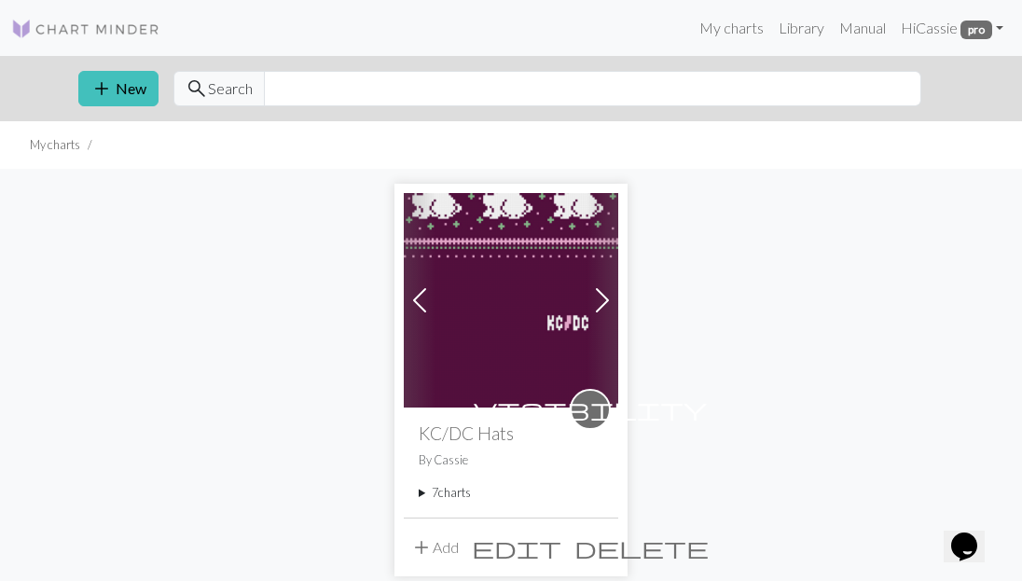
click at [423, 488] on summary "7 charts" at bounding box center [511, 493] width 185 height 18
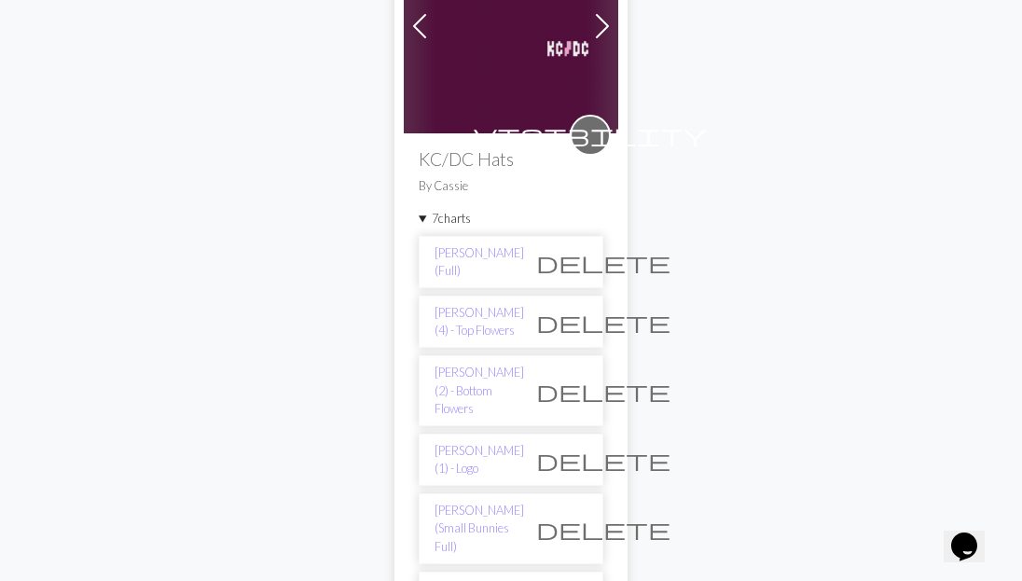
scroll to position [395, 0]
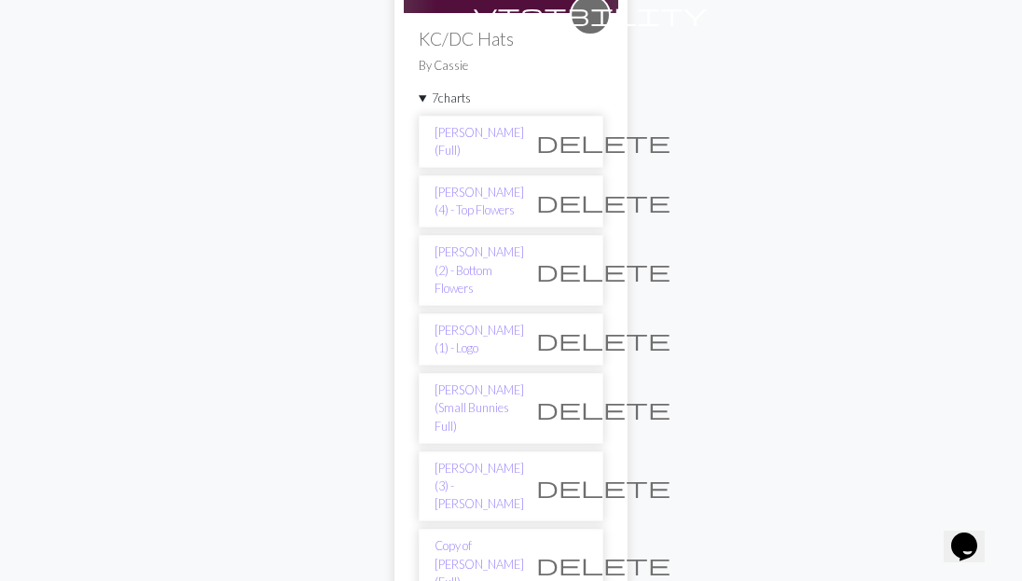
click at [574, 551] on span "delete" at bounding box center [603, 564] width 134 height 26
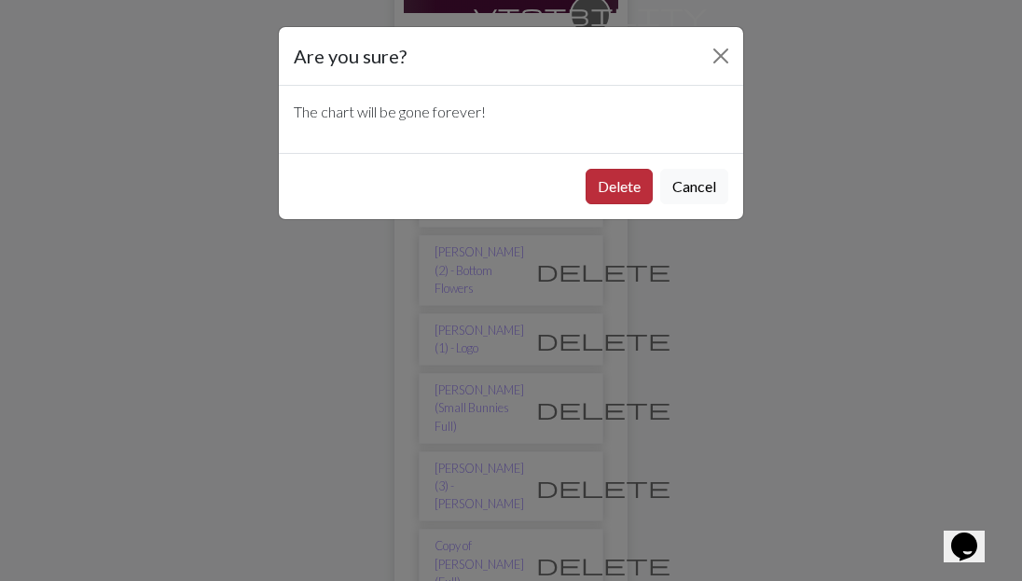
click at [623, 177] on button "Delete" at bounding box center [619, 186] width 67 height 35
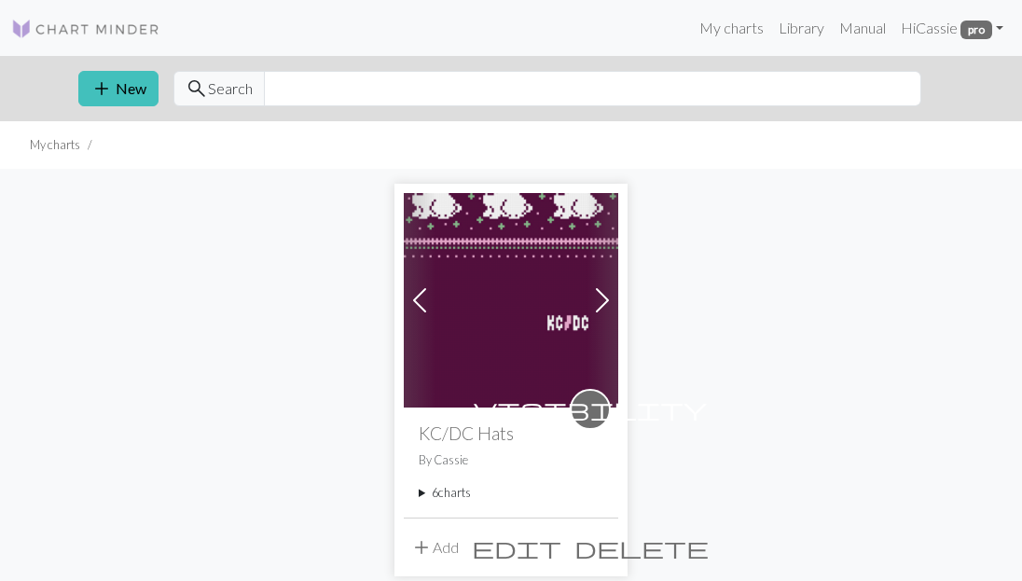
scroll to position [299, 0]
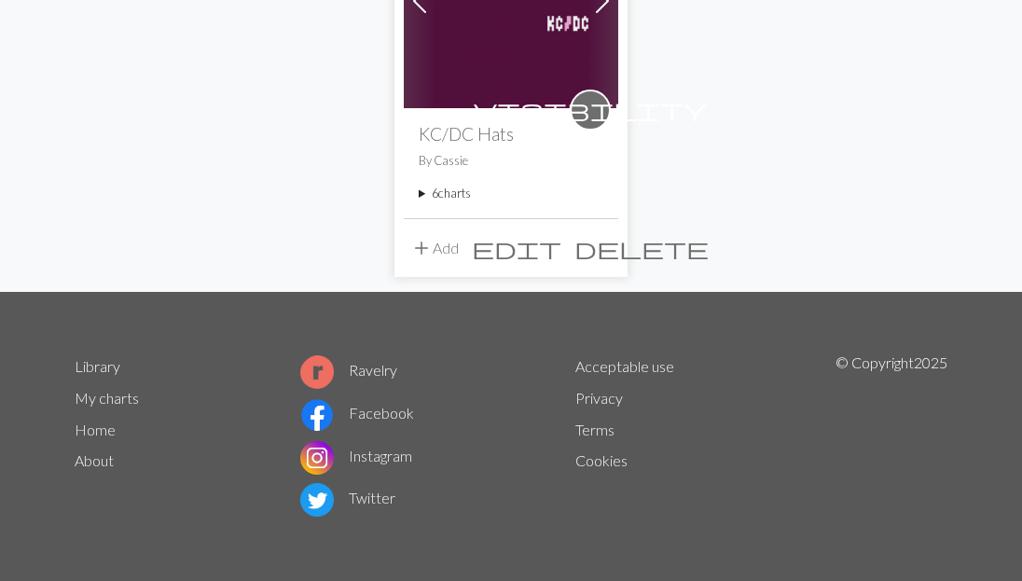
click at [422, 197] on summary "6 charts" at bounding box center [511, 194] width 185 height 18
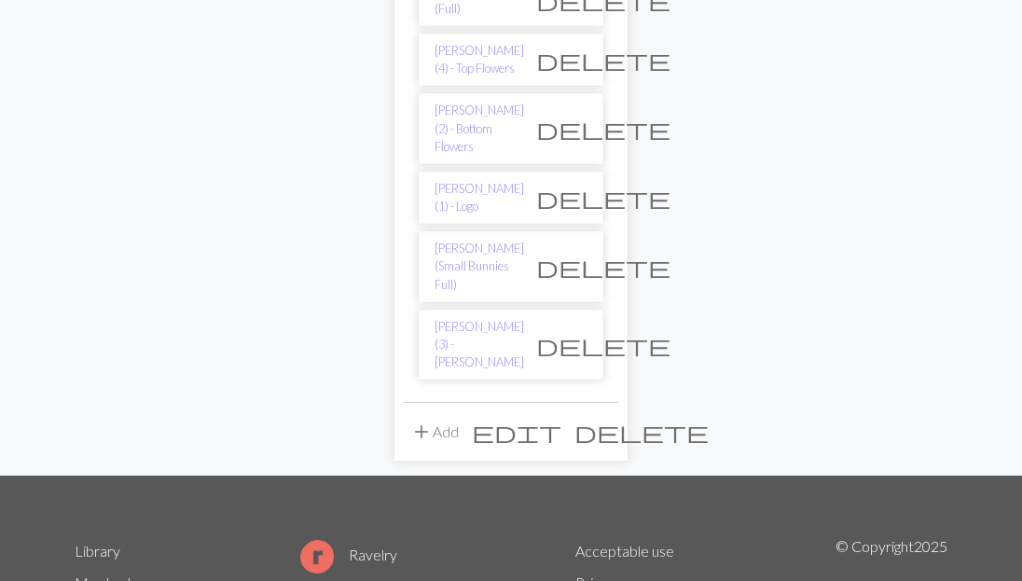
scroll to position [651, 0]
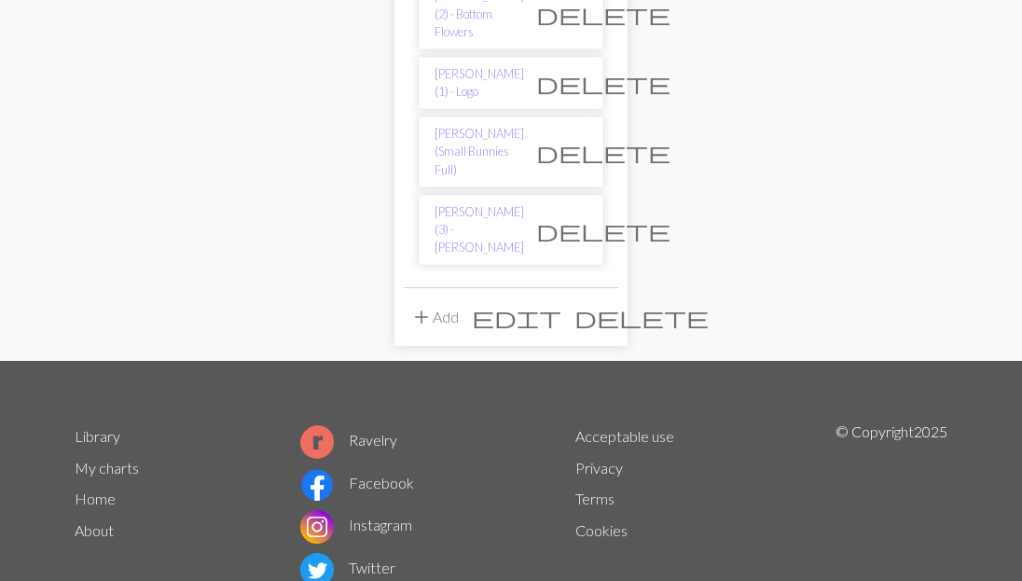
click at [561, 304] on span "edit" at bounding box center [517, 317] width 90 height 26
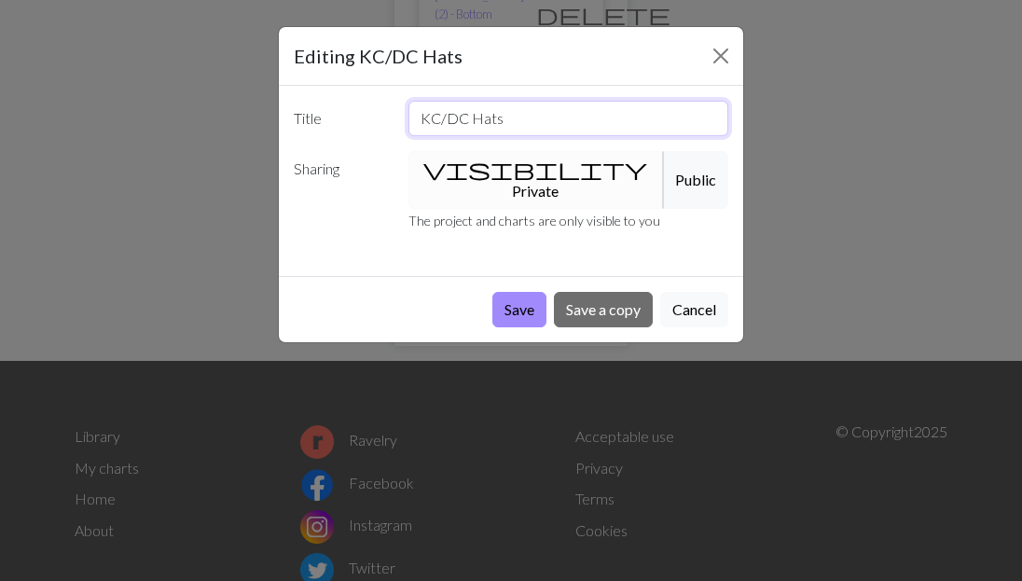
click at [456, 119] on input "KC/DC Hats" at bounding box center [568, 118] width 321 height 35
click at [494, 125] on input "Kristy Hats" at bounding box center [568, 118] width 321 height 35
type input "[PERSON_NAME] Hat"
click at [503, 292] on button "Save" at bounding box center [519, 309] width 54 height 35
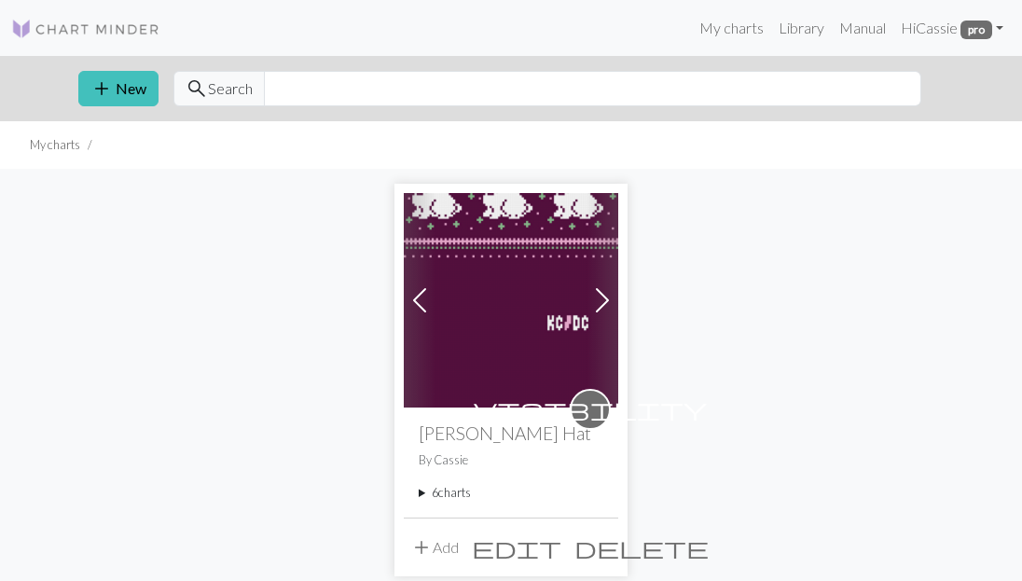
scroll to position [226, 0]
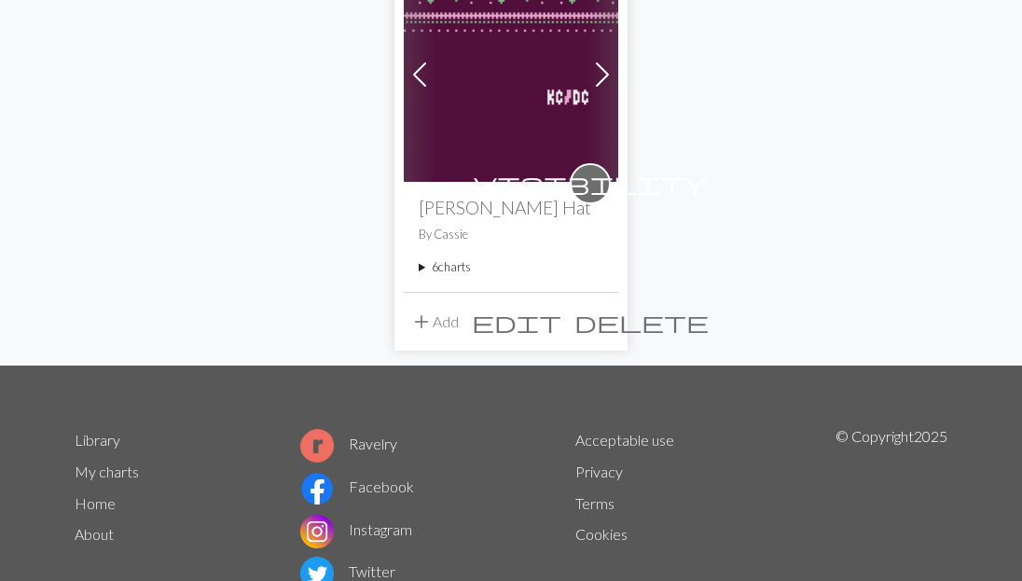
click at [434, 267] on summary "6 charts" at bounding box center [511, 267] width 185 height 18
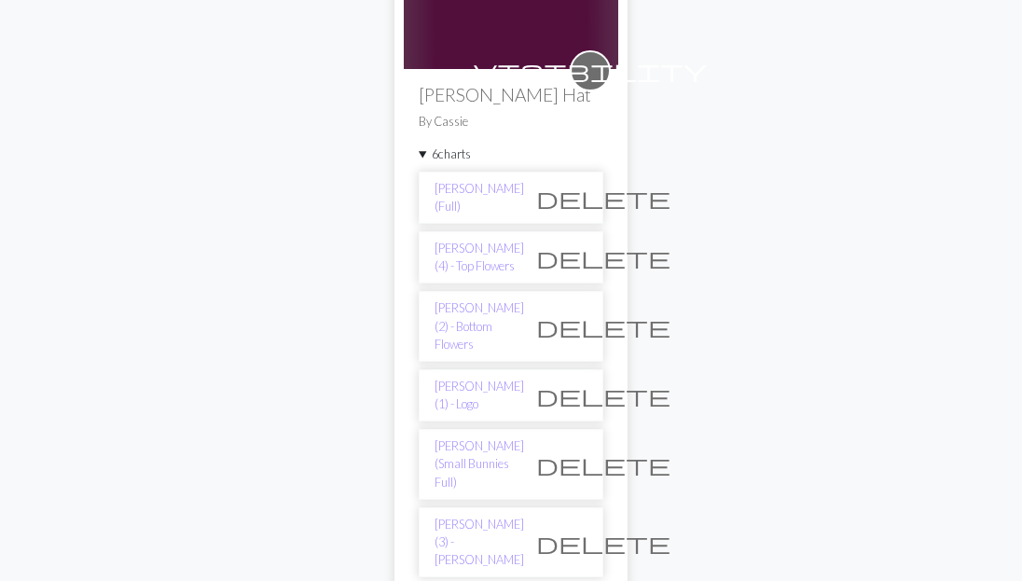
scroll to position [341, 0]
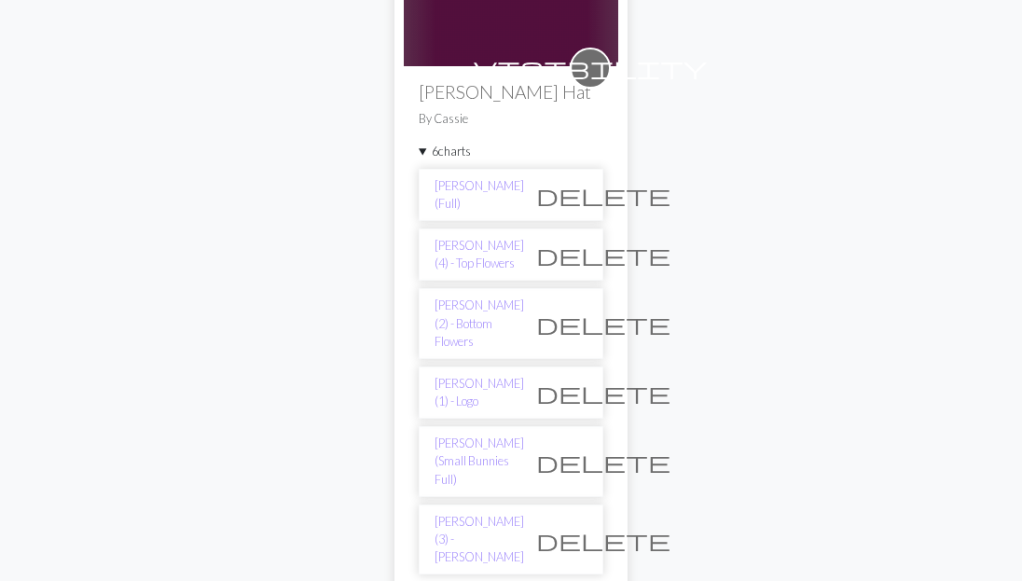
click at [572, 260] on span "delete" at bounding box center [603, 255] width 134 height 26
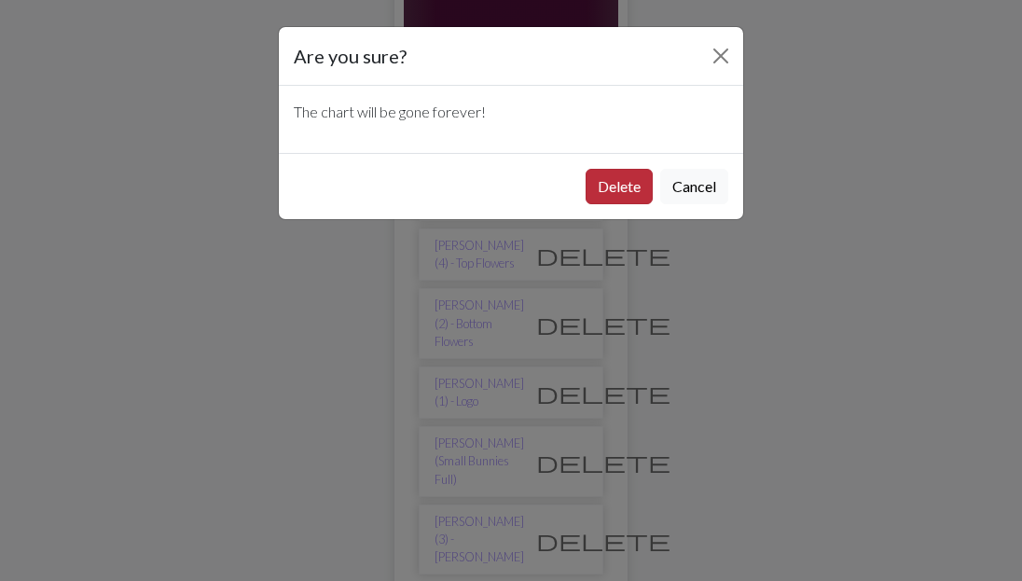
click at [604, 193] on button "Delete" at bounding box center [619, 186] width 67 height 35
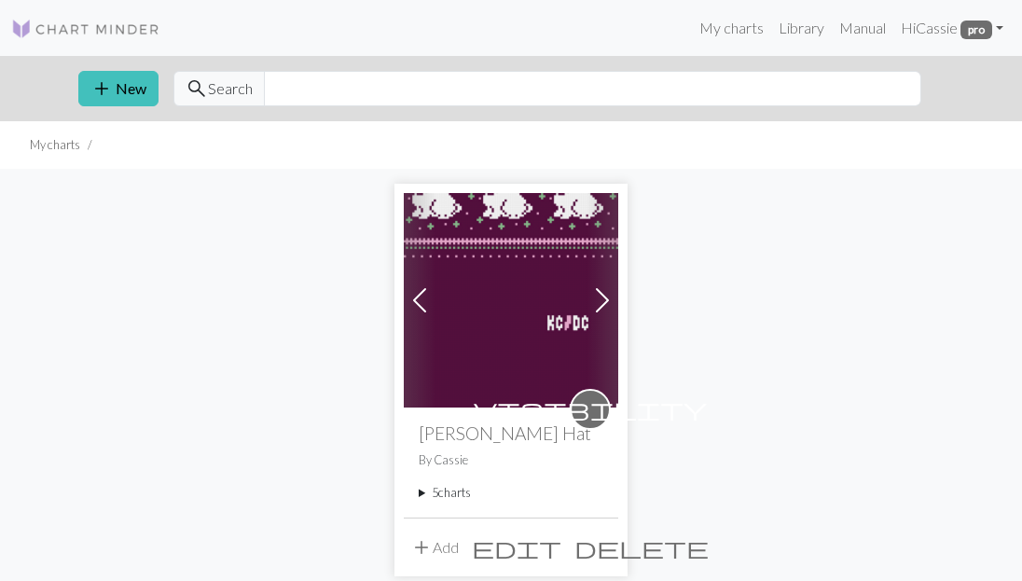
scroll to position [173, 0]
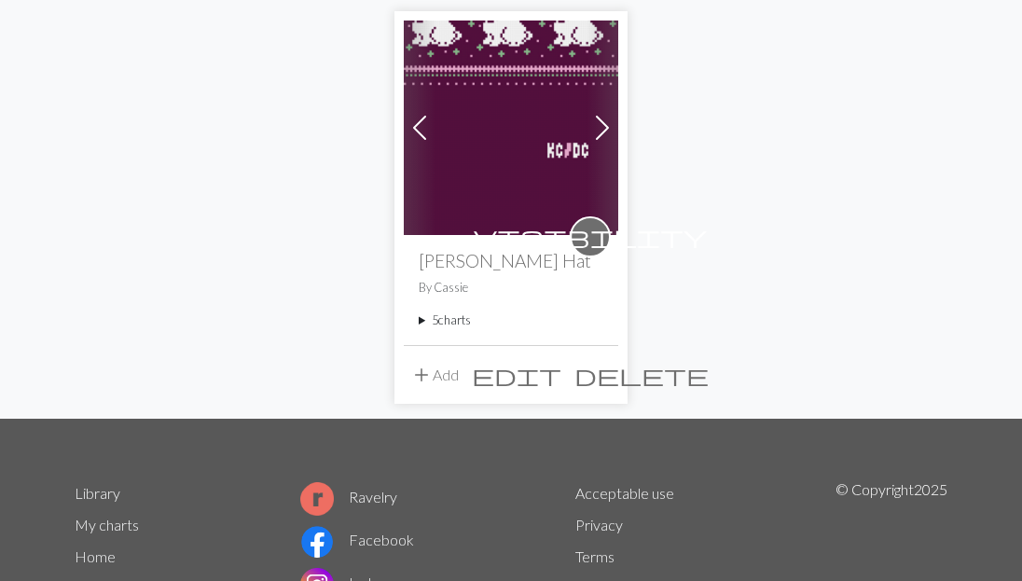
click at [422, 323] on summary "5 charts" at bounding box center [511, 320] width 185 height 18
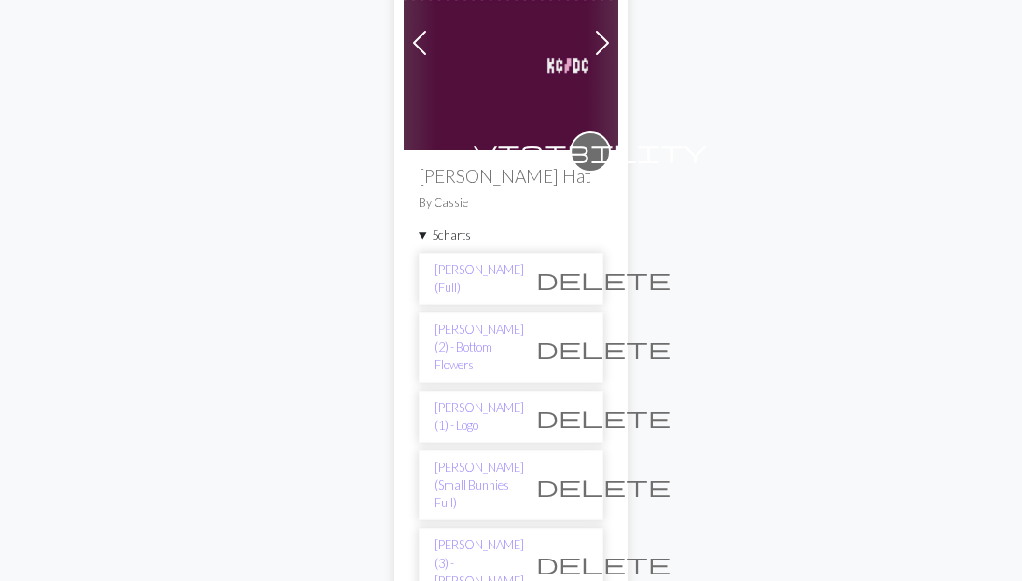
scroll to position [393, 0]
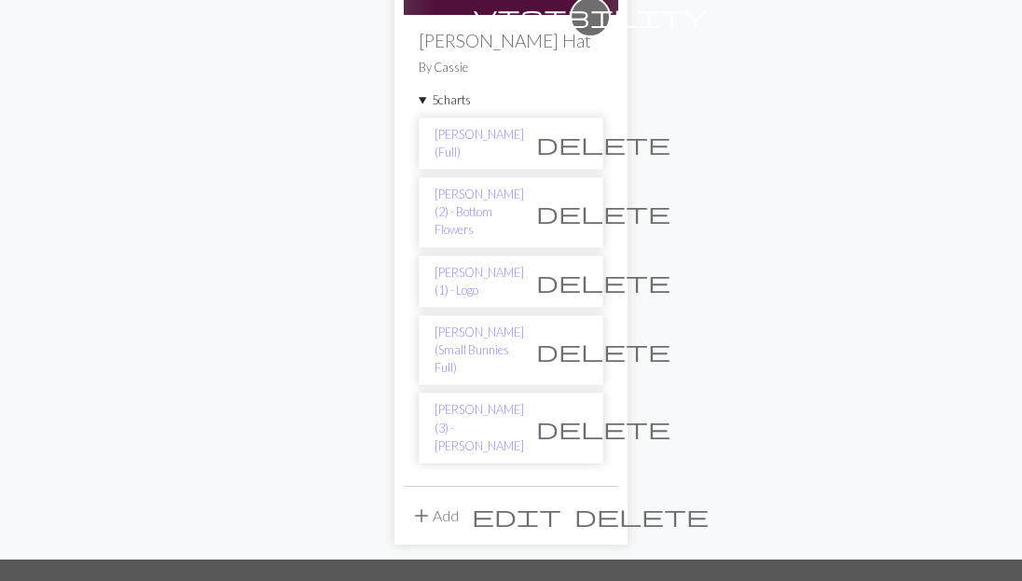
click at [569, 269] on span "delete" at bounding box center [603, 282] width 134 height 26
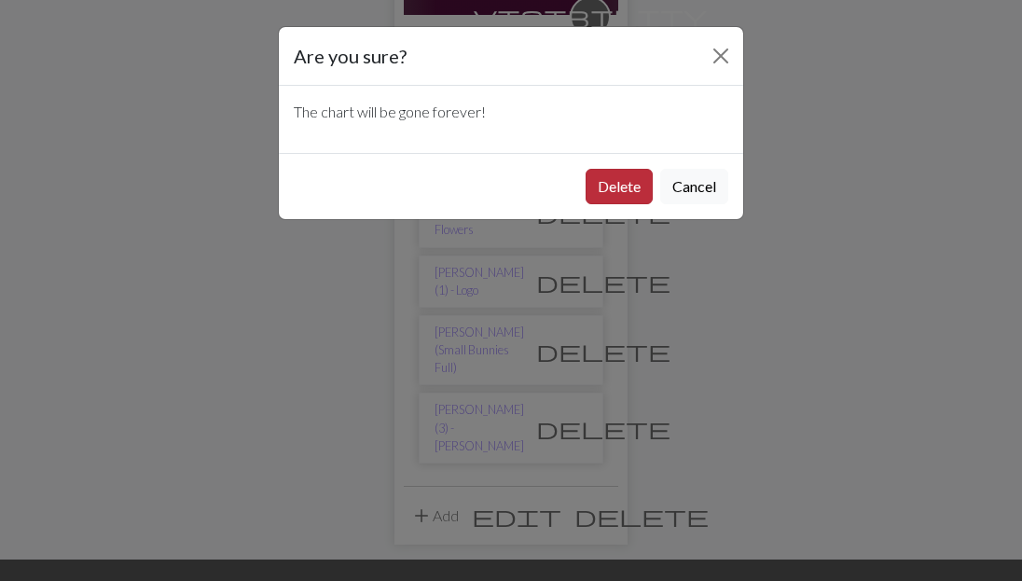
click at [598, 195] on button "Delete" at bounding box center [619, 186] width 67 height 35
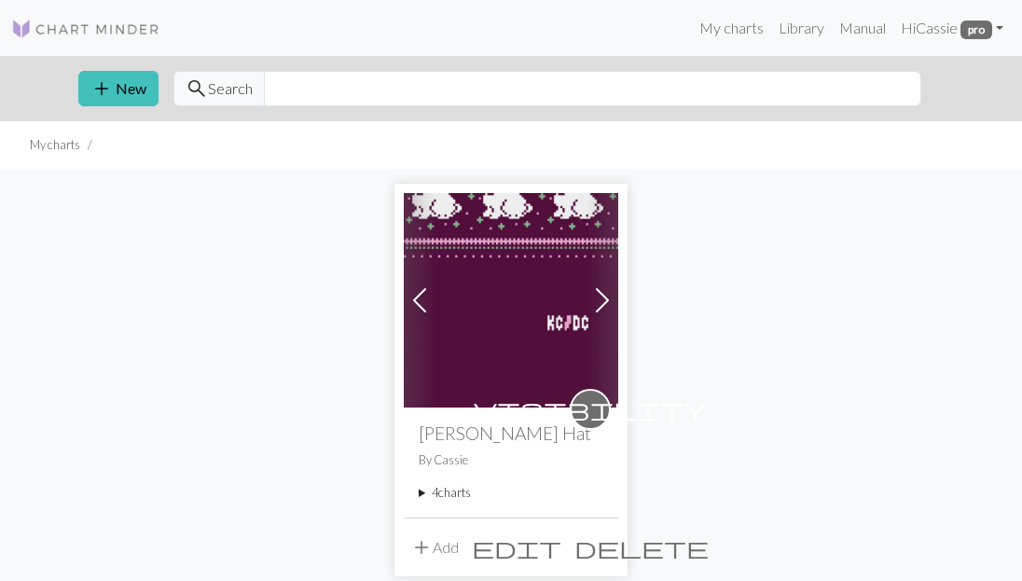
scroll to position [299, 0]
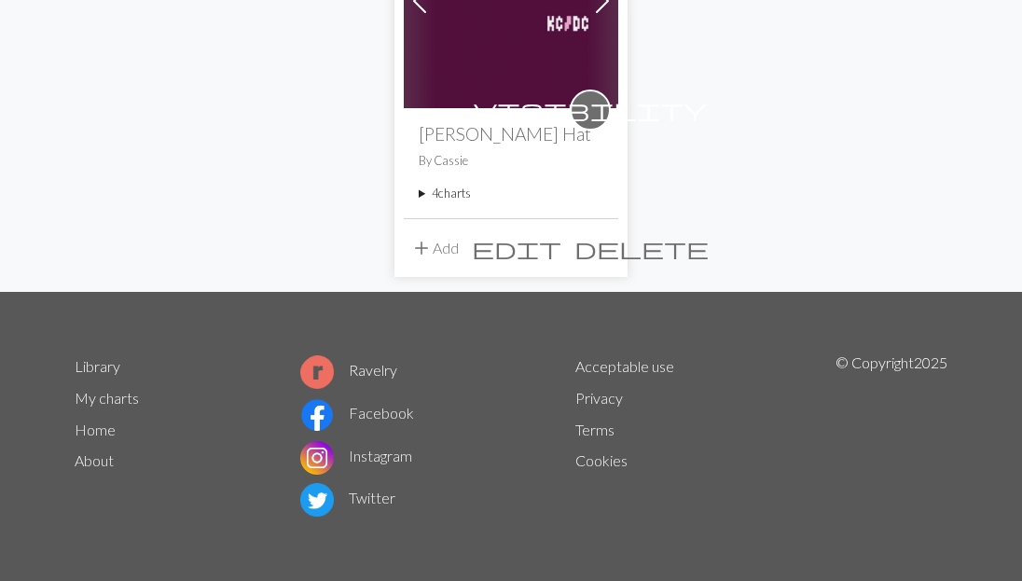
click at [427, 197] on summary "4 charts" at bounding box center [511, 194] width 185 height 18
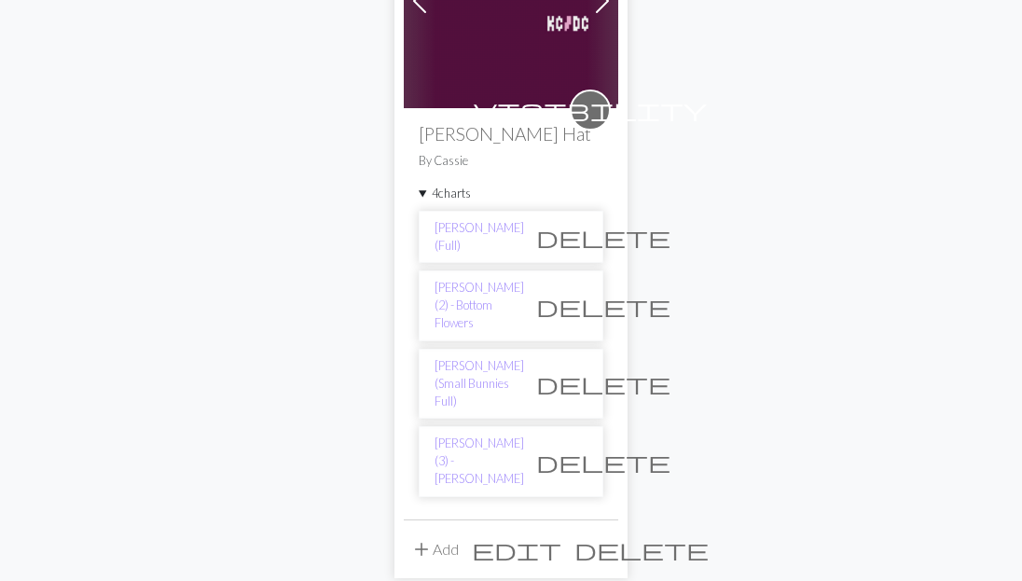
click at [566, 293] on span "delete" at bounding box center [603, 306] width 134 height 26
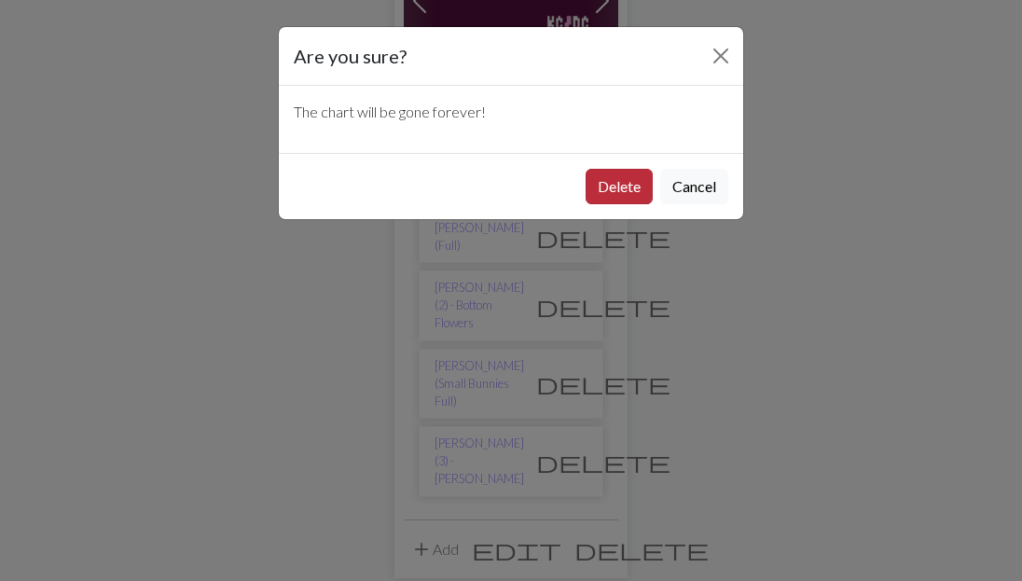
click at [627, 179] on button "Delete" at bounding box center [619, 186] width 67 height 35
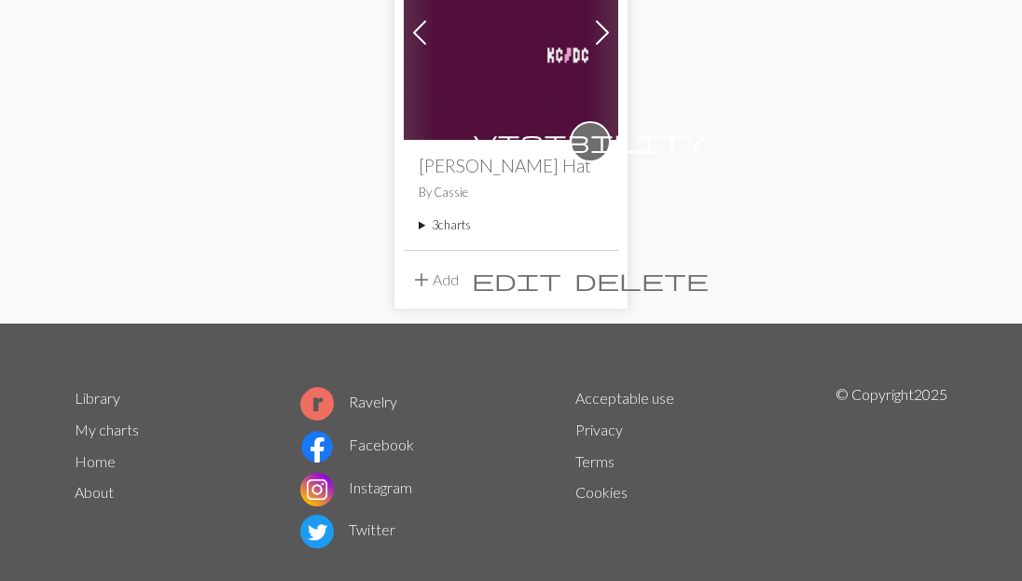
scroll to position [299, 0]
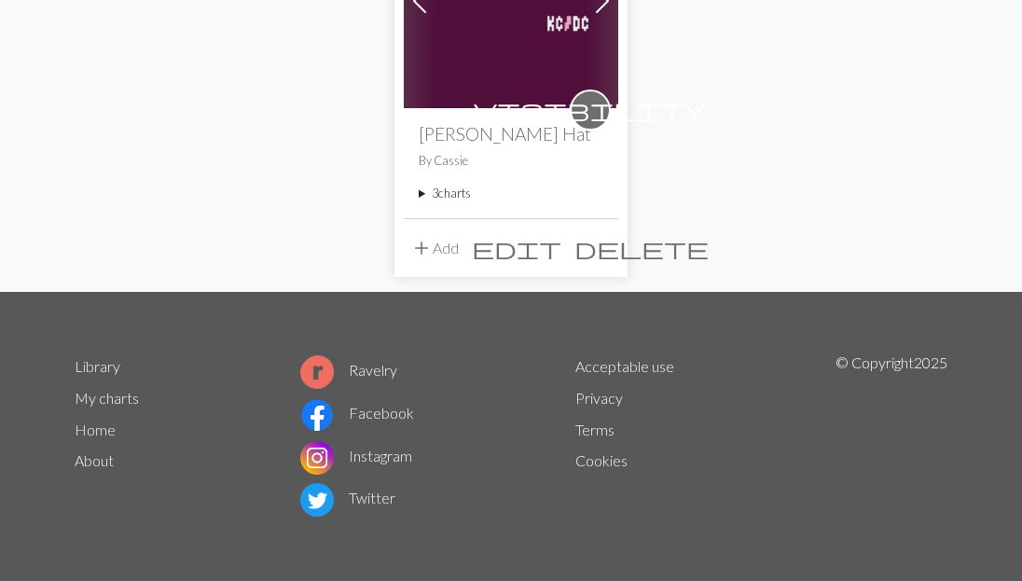
click at [417, 192] on div "visibility [PERSON_NAME] Hat By [PERSON_NAME] 3 charts [PERSON_NAME] (Full) del…" at bounding box center [511, 162] width 215 height 109
click at [424, 192] on summary "3 charts" at bounding box center [511, 194] width 185 height 18
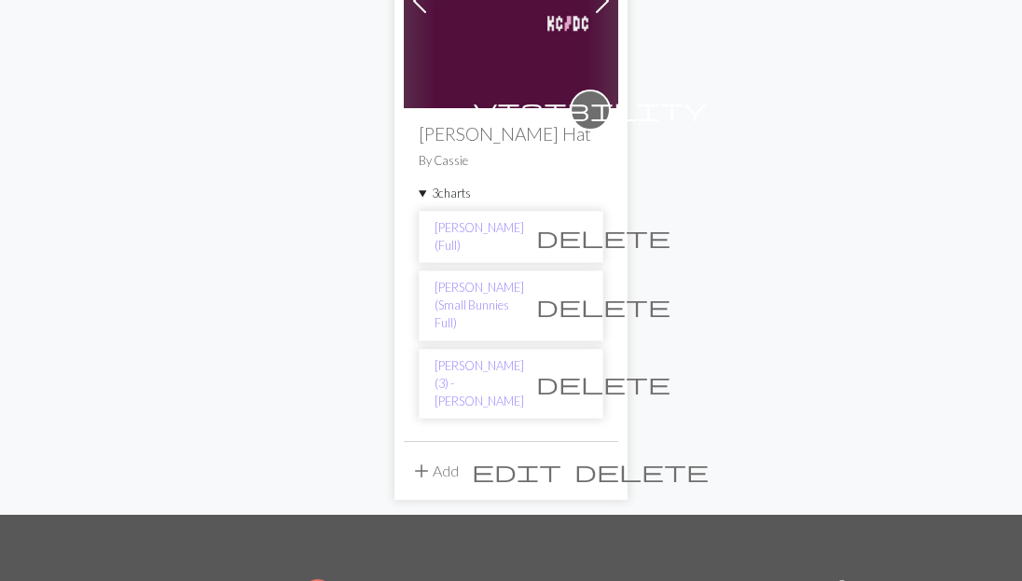
click at [573, 370] on span "delete" at bounding box center [603, 383] width 134 height 26
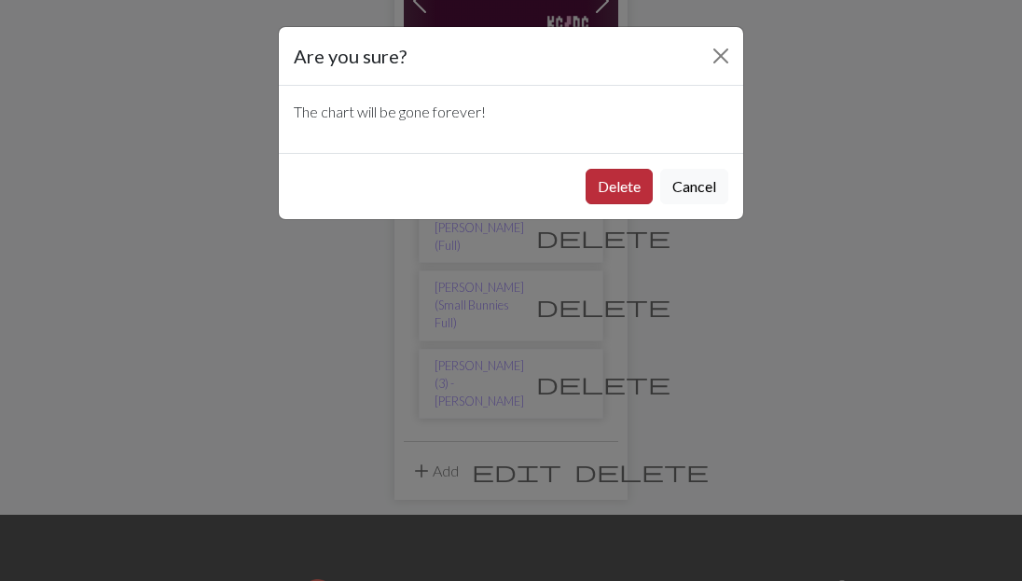
click at [616, 185] on button "Delete" at bounding box center [619, 186] width 67 height 35
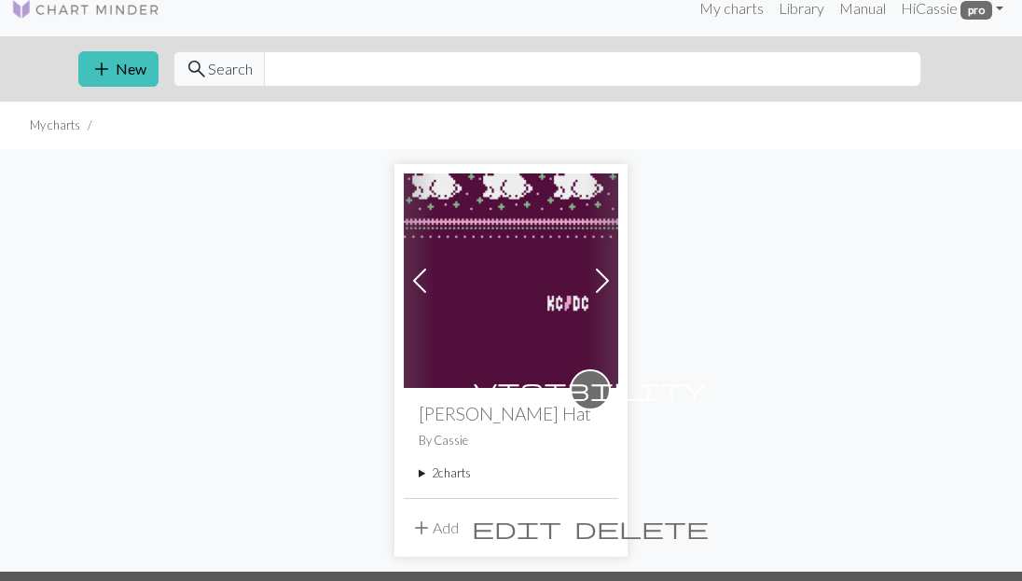
scroll to position [22, 0]
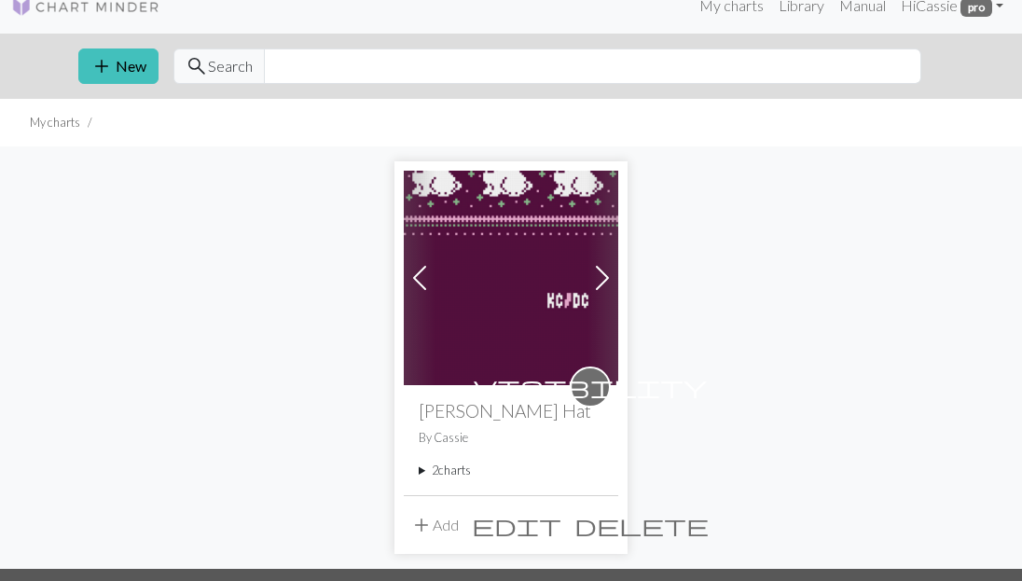
click at [363, 95] on div "add New search Search" at bounding box center [510, 66] width 895 height 65
